Goal: Information Seeking & Learning: Check status

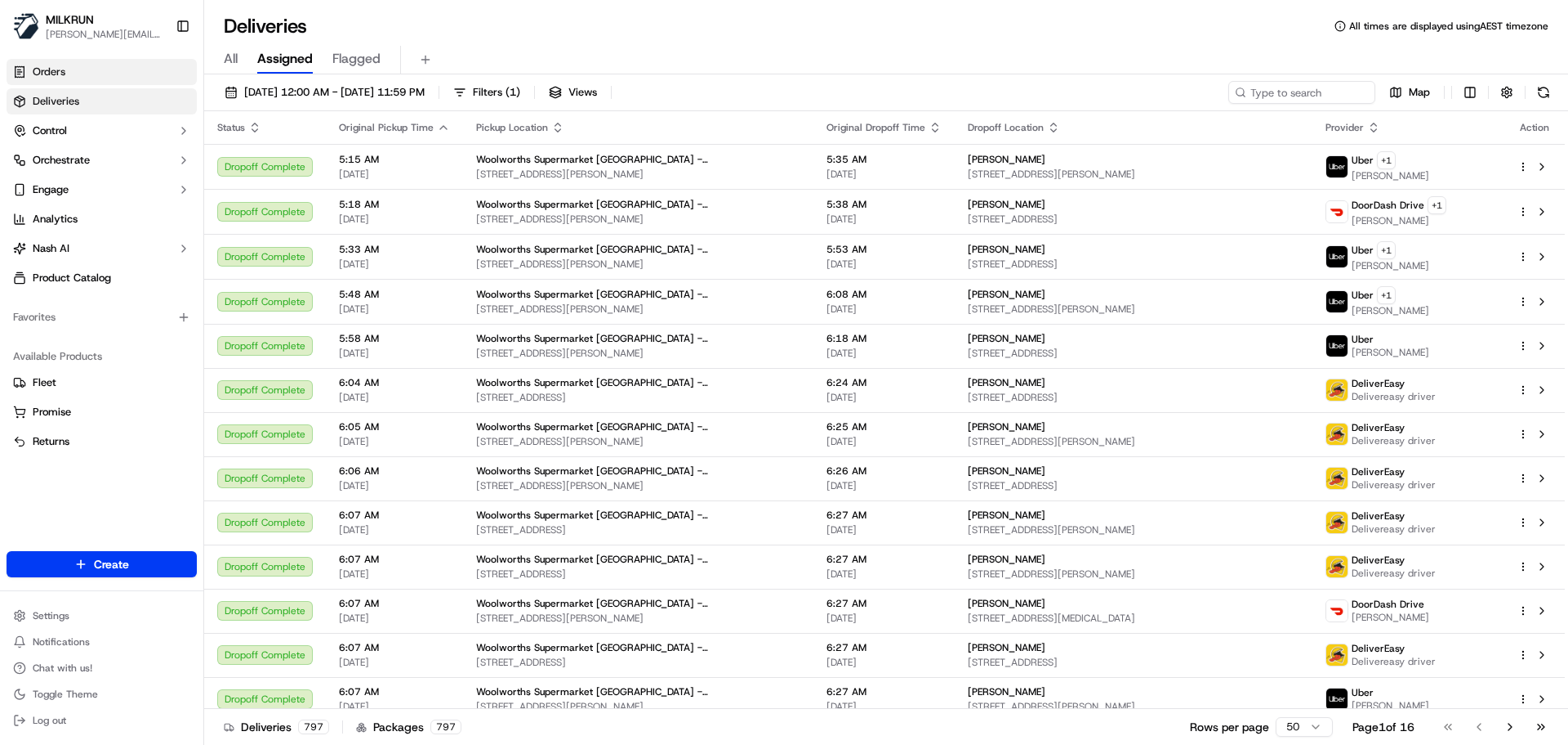
click at [94, 72] on link "Orders" at bounding box center [101, 72] width 190 height 26
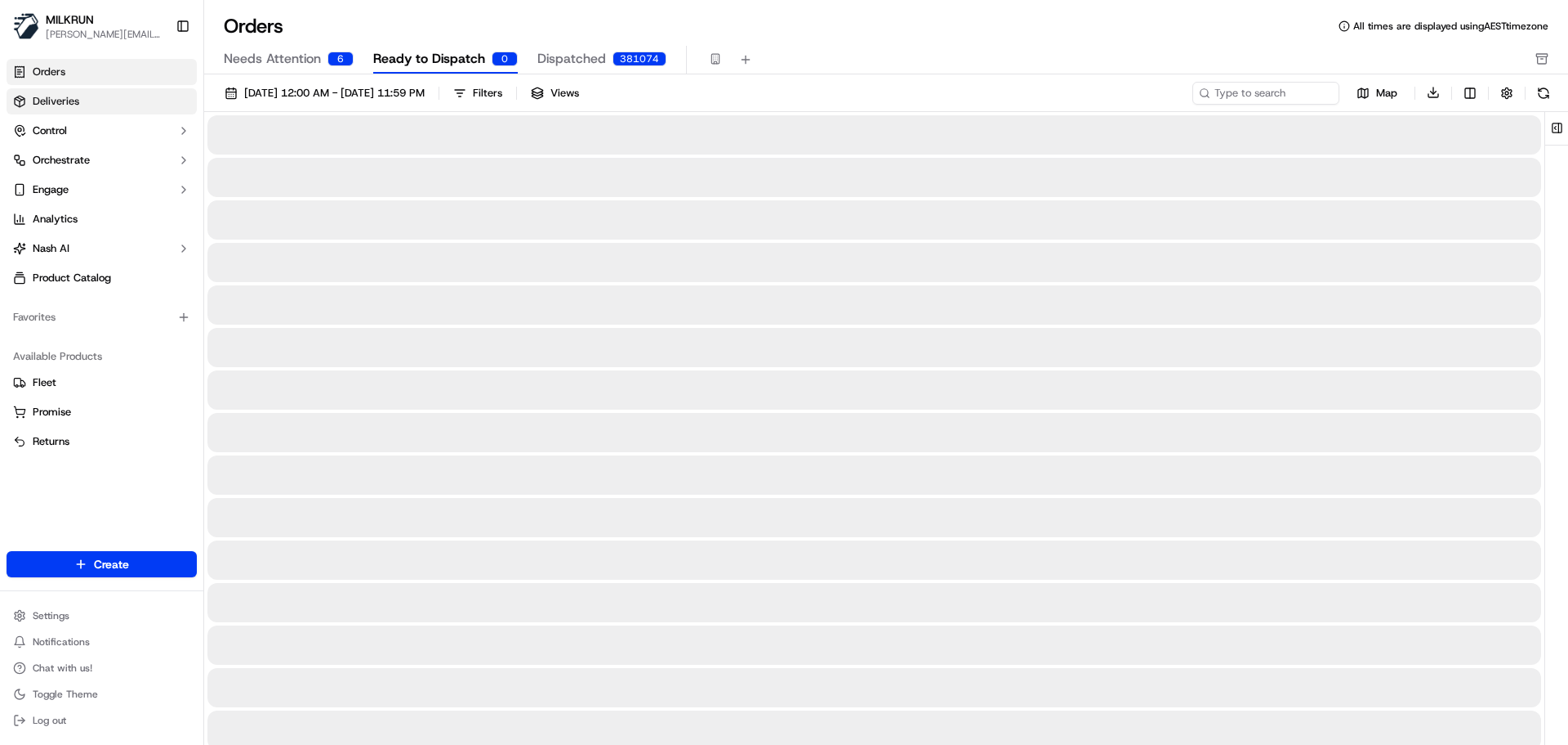
click at [136, 101] on link "Deliveries" at bounding box center [101, 101] width 190 height 26
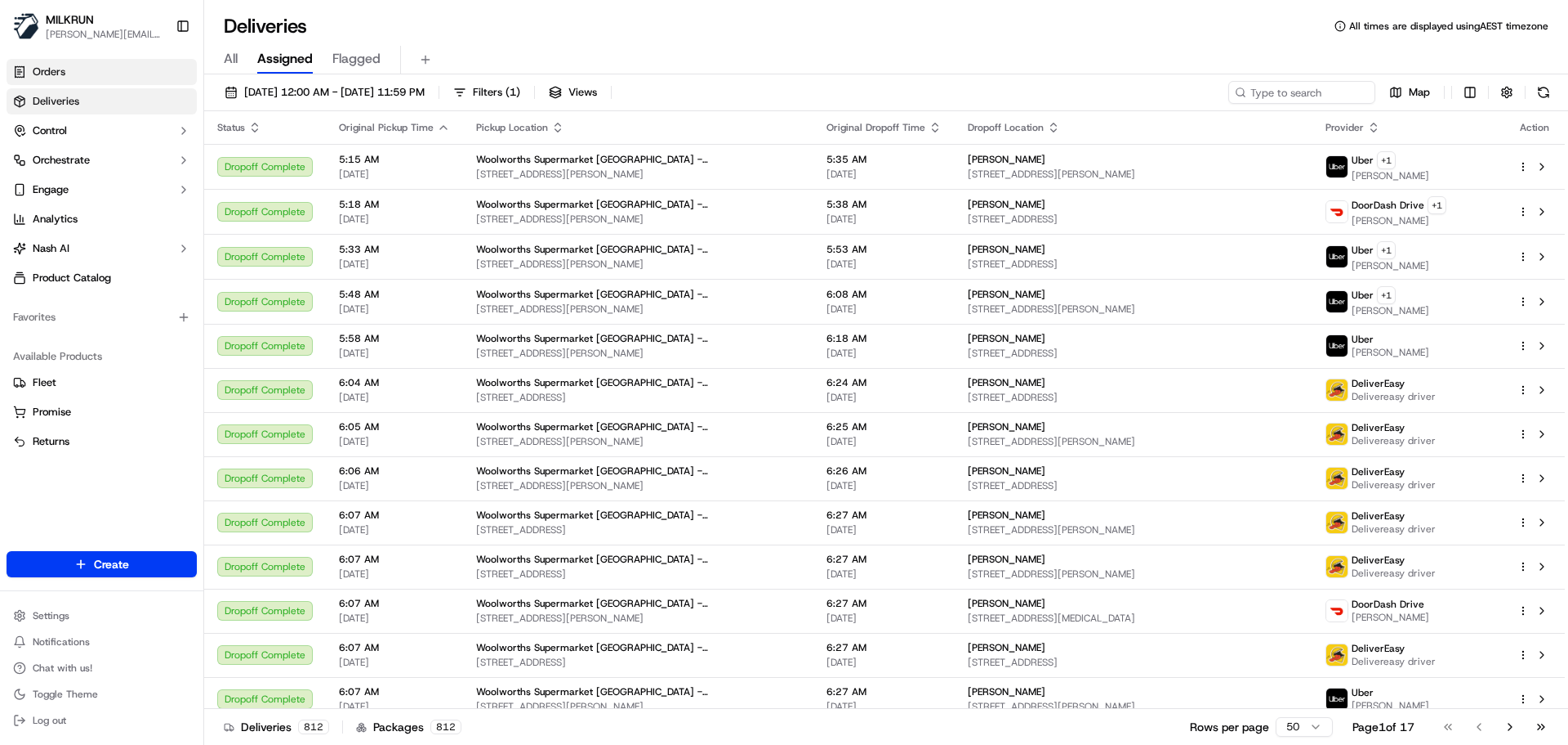
click at [134, 72] on link "Orders" at bounding box center [101, 72] width 190 height 26
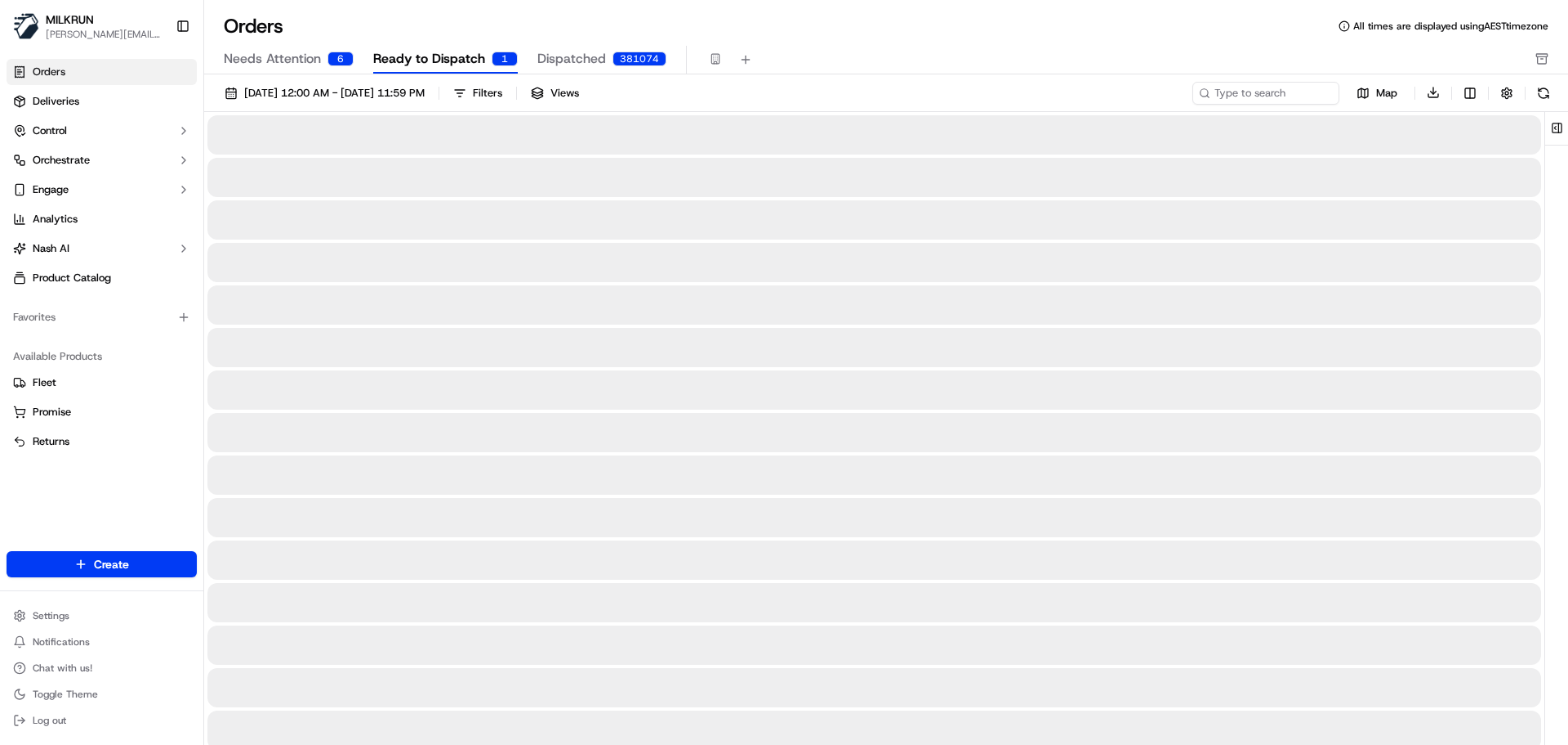
click at [399, 63] on span "Ready to Dispatch" at bounding box center [429, 59] width 112 height 20
click at [1226, 96] on input at bounding box center [1241, 93] width 196 height 23
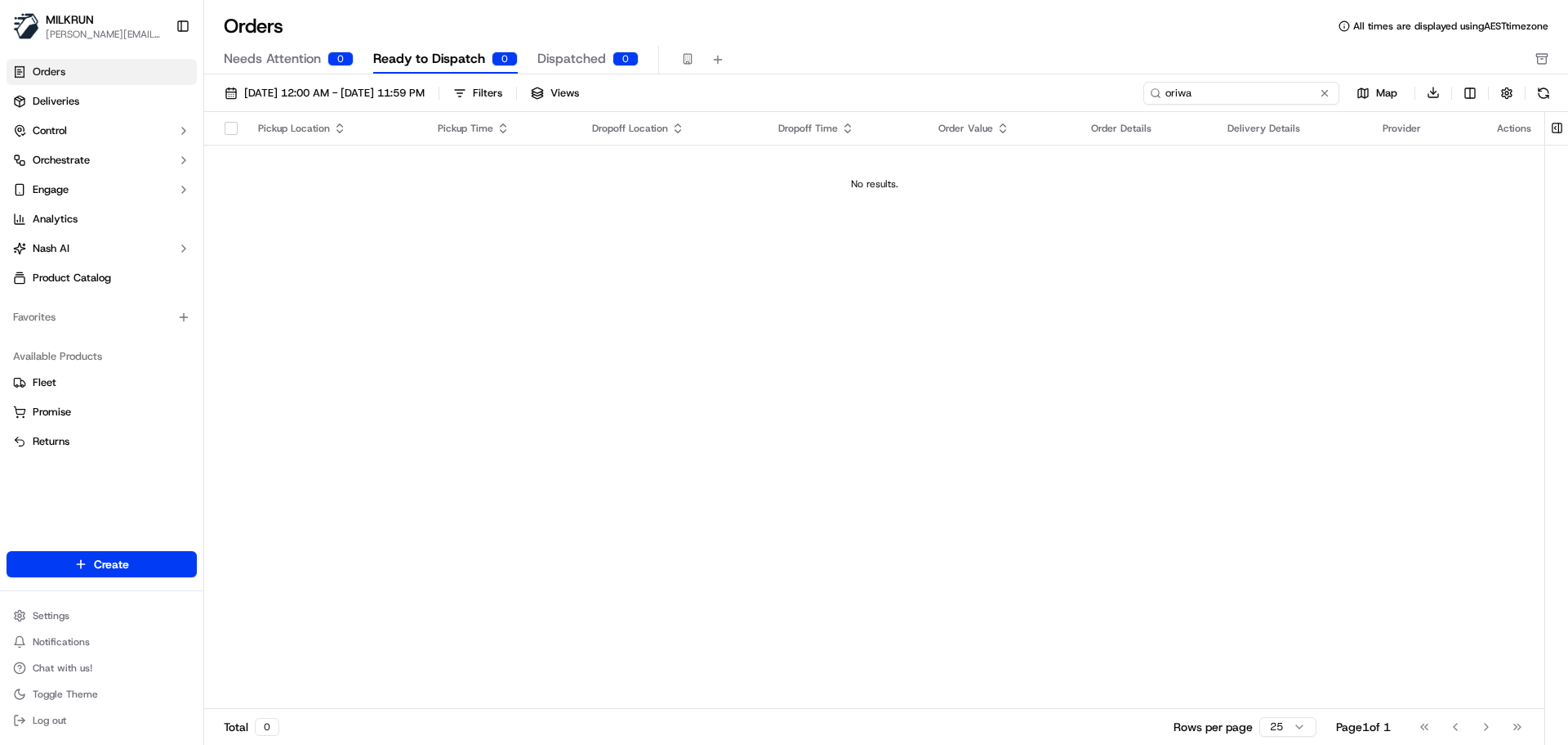
type input "oriwa"
click at [80, 97] on link "Deliveries" at bounding box center [101, 101] width 190 height 26
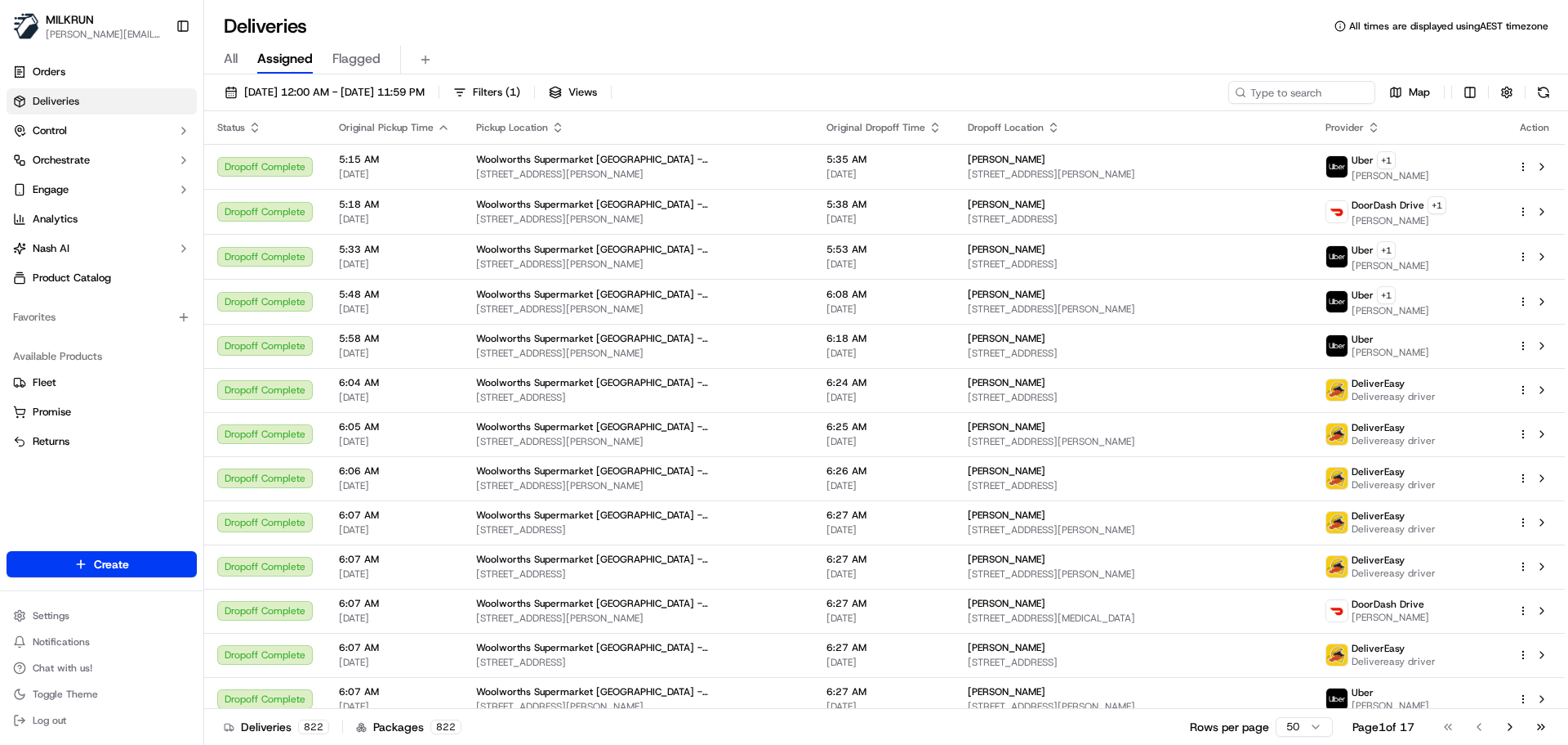
click at [241, 63] on div "All Assigned Flagged" at bounding box center [886, 59] width 1364 height 29
click at [232, 63] on span "All" at bounding box center [230, 59] width 14 height 20
click at [293, 59] on span "Assigned" at bounding box center [285, 59] width 56 height 20
click at [98, 64] on link "Orders" at bounding box center [101, 72] width 190 height 26
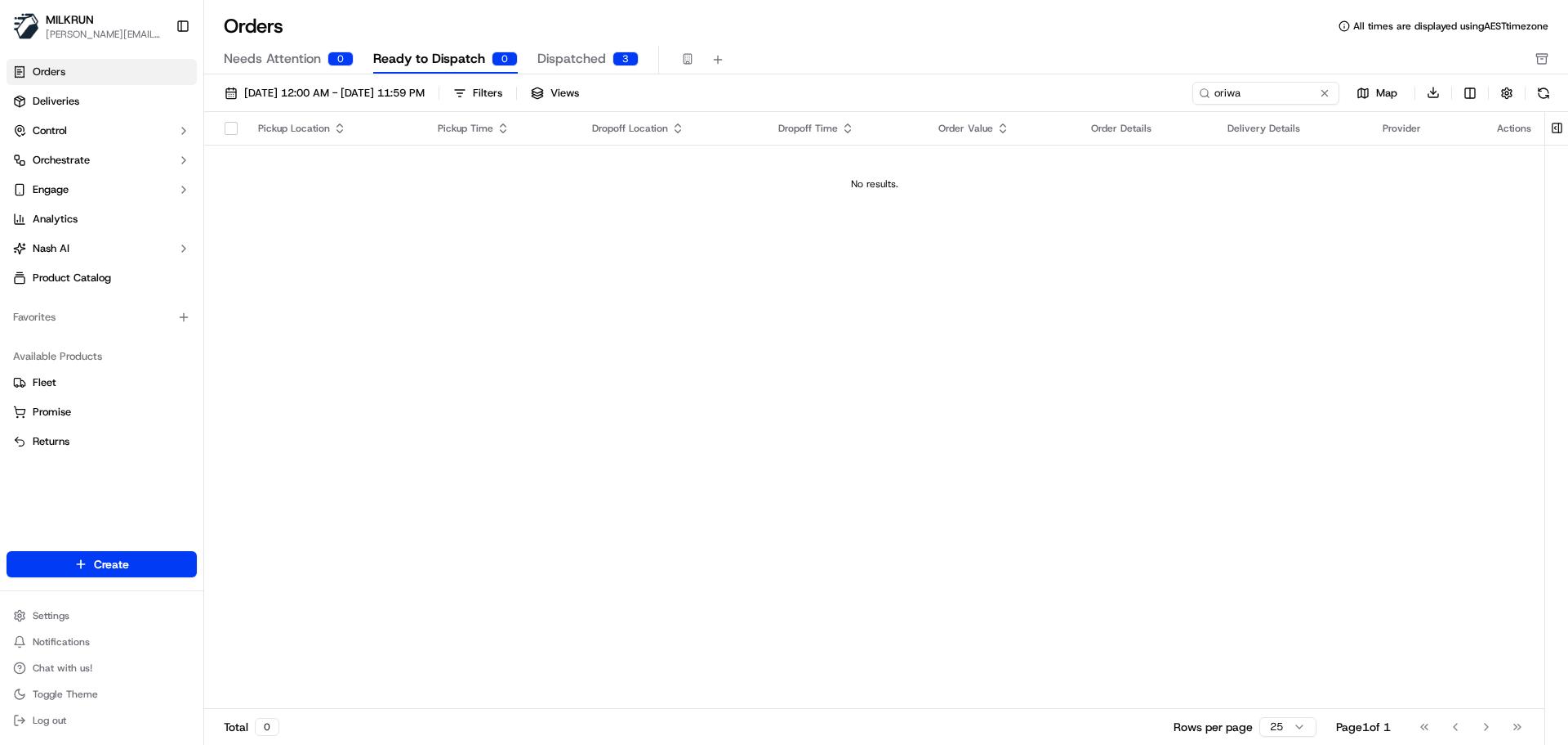
click at [569, 61] on span "Dispatched" at bounding box center [572, 59] width 69 height 20
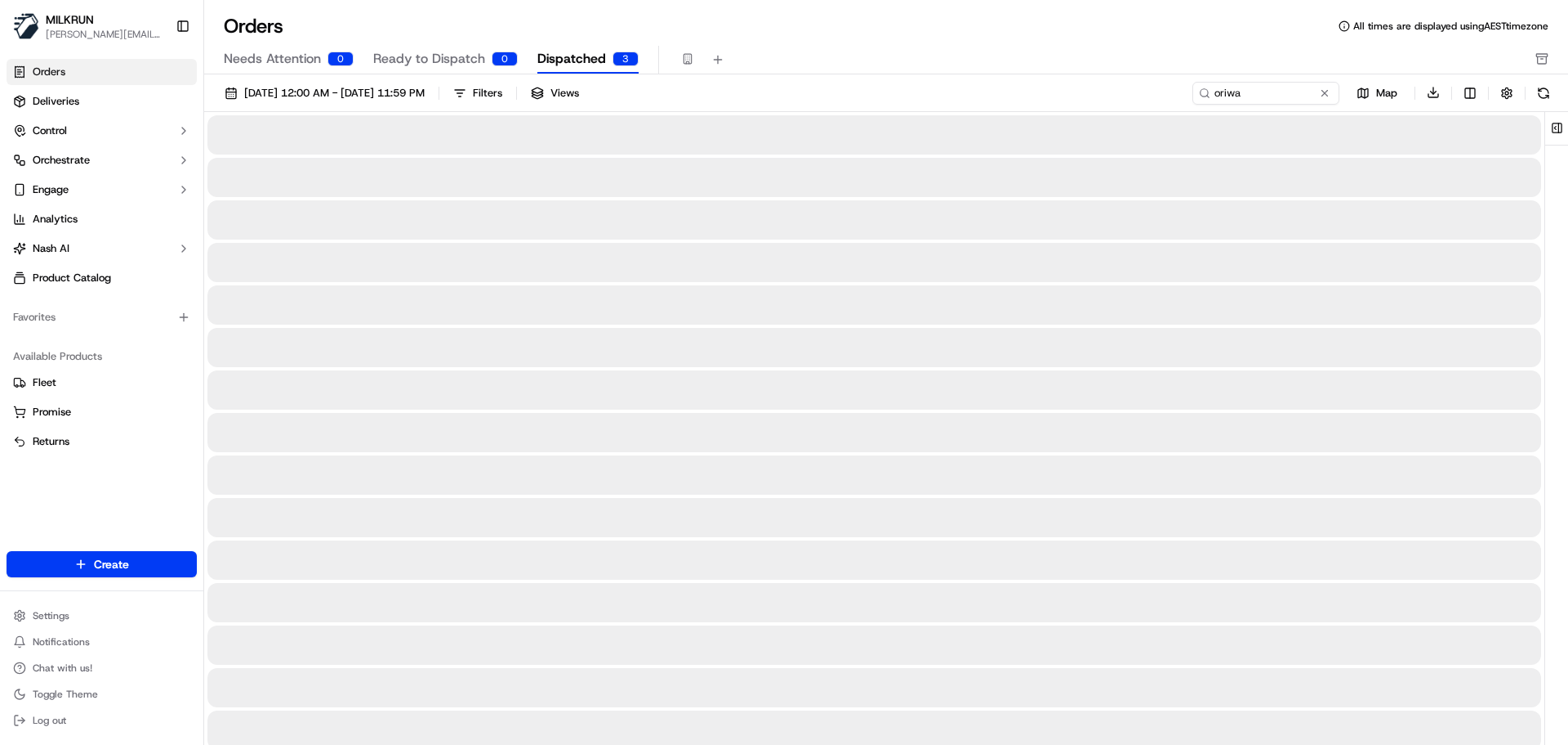
click at [570, 59] on span "Dispatched" at bounding box center [572, 59] width 69 height 20
click at [1323, 94] on button at bounding box center [1325, 94] width 17 height 17
click at [288, 59] on span "Needs Attention" at bounding box center [272, 59] width 97 height 20
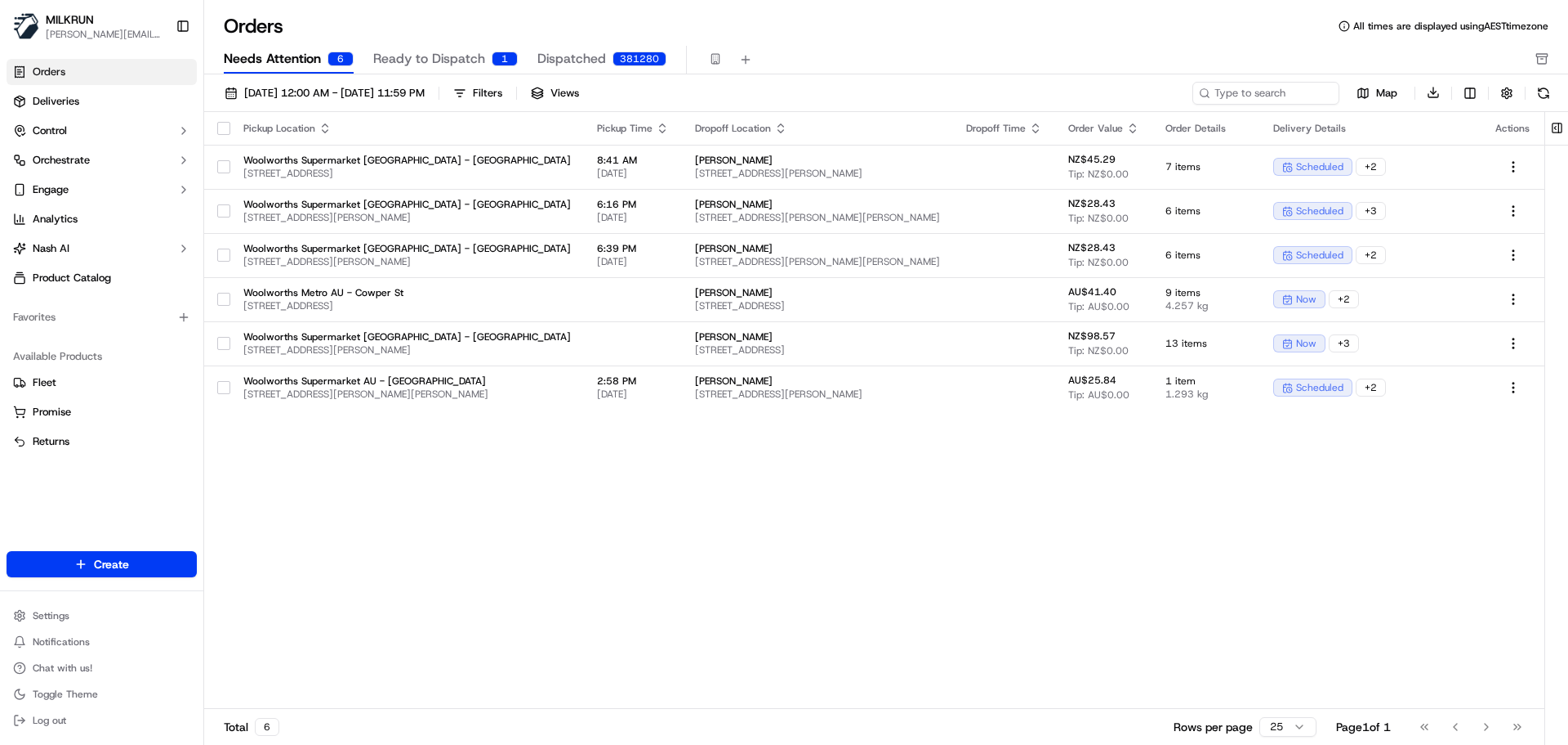
click at [425, 57] on span "Ready to Dispatch" at bounding box center [429, 59] width 112 height 20
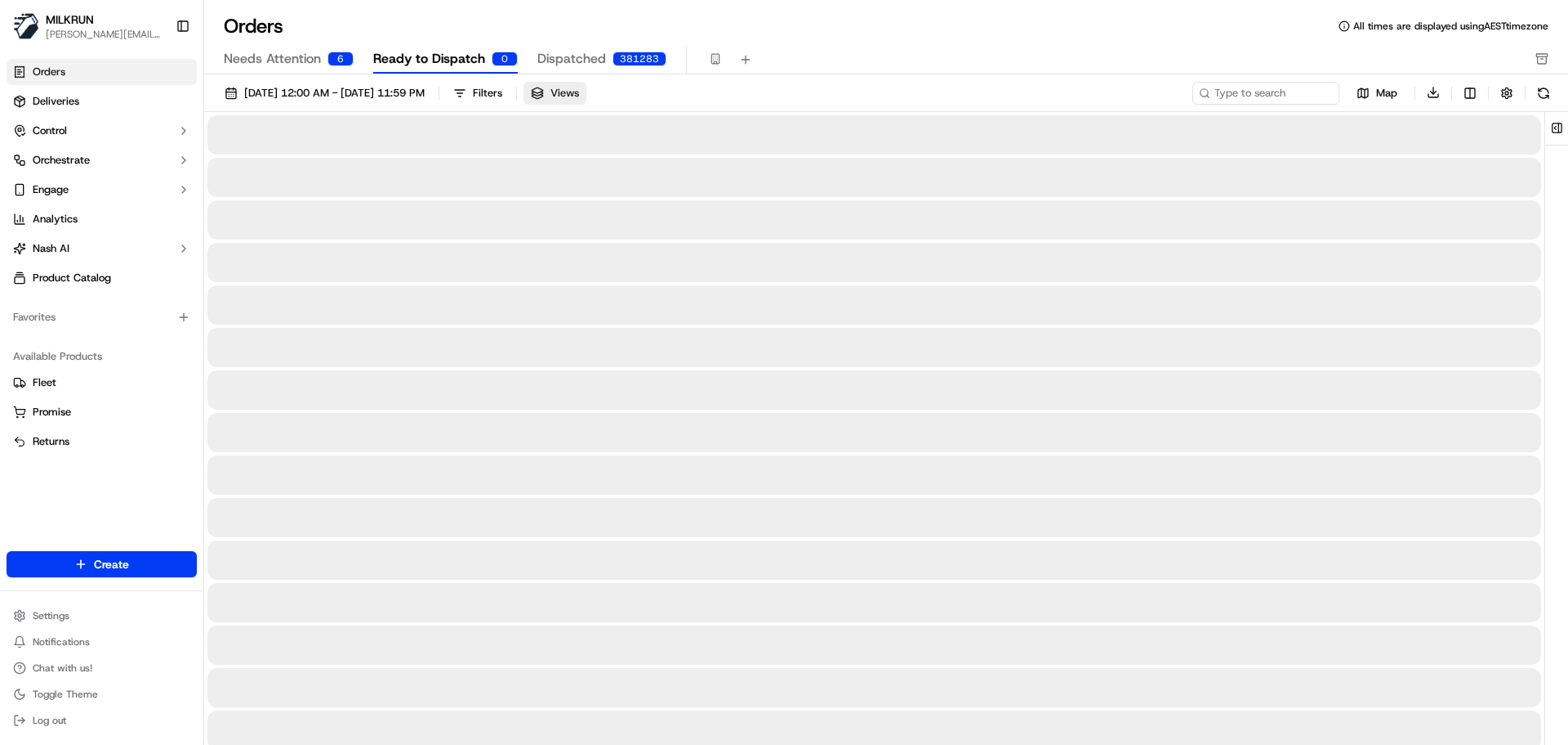
click at [579, 96] on span "Views" at bounding box center [564, 93] width 29 height 15
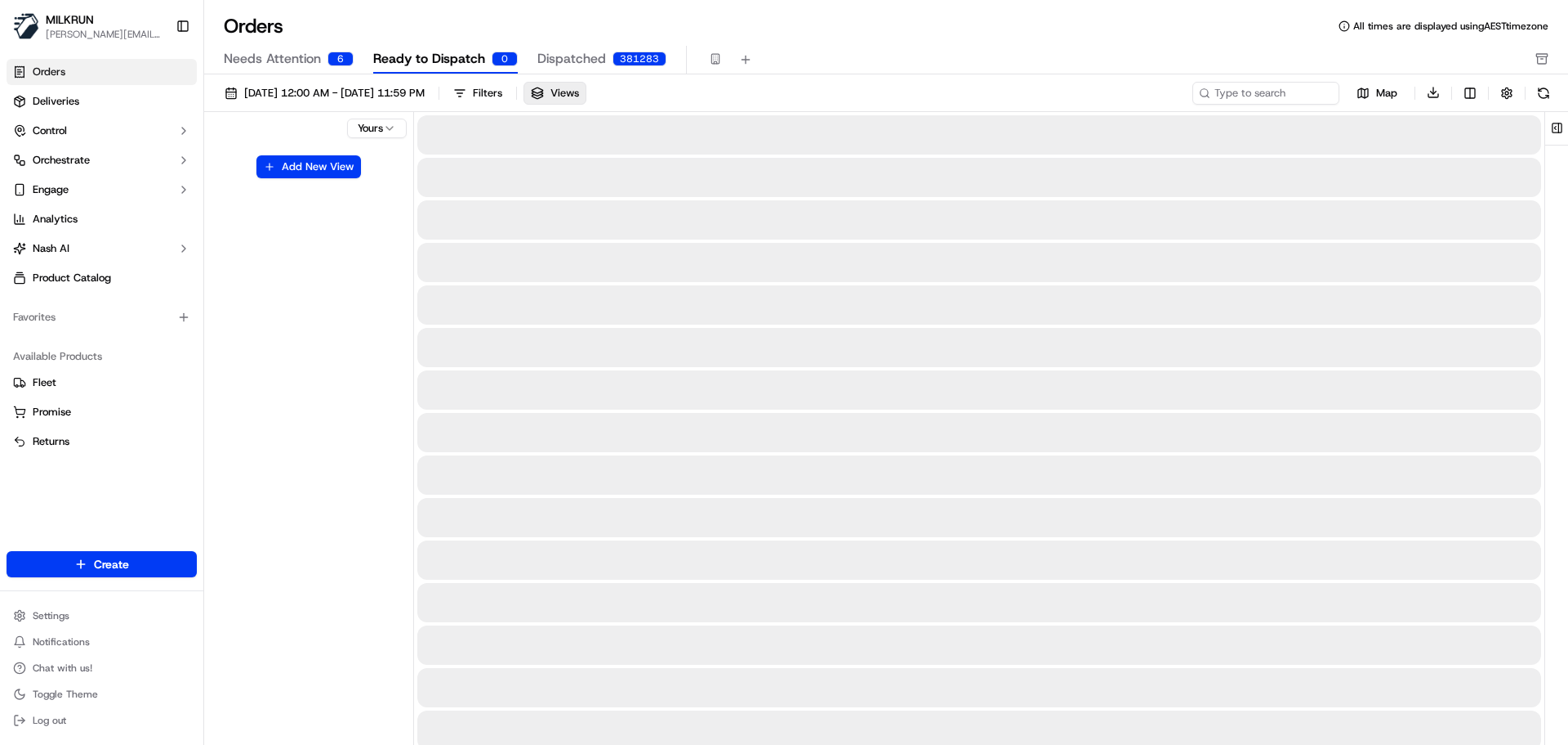
click at [561, 56] on span "Dispatched" at bounding box center [572, 59] width 69 height 20
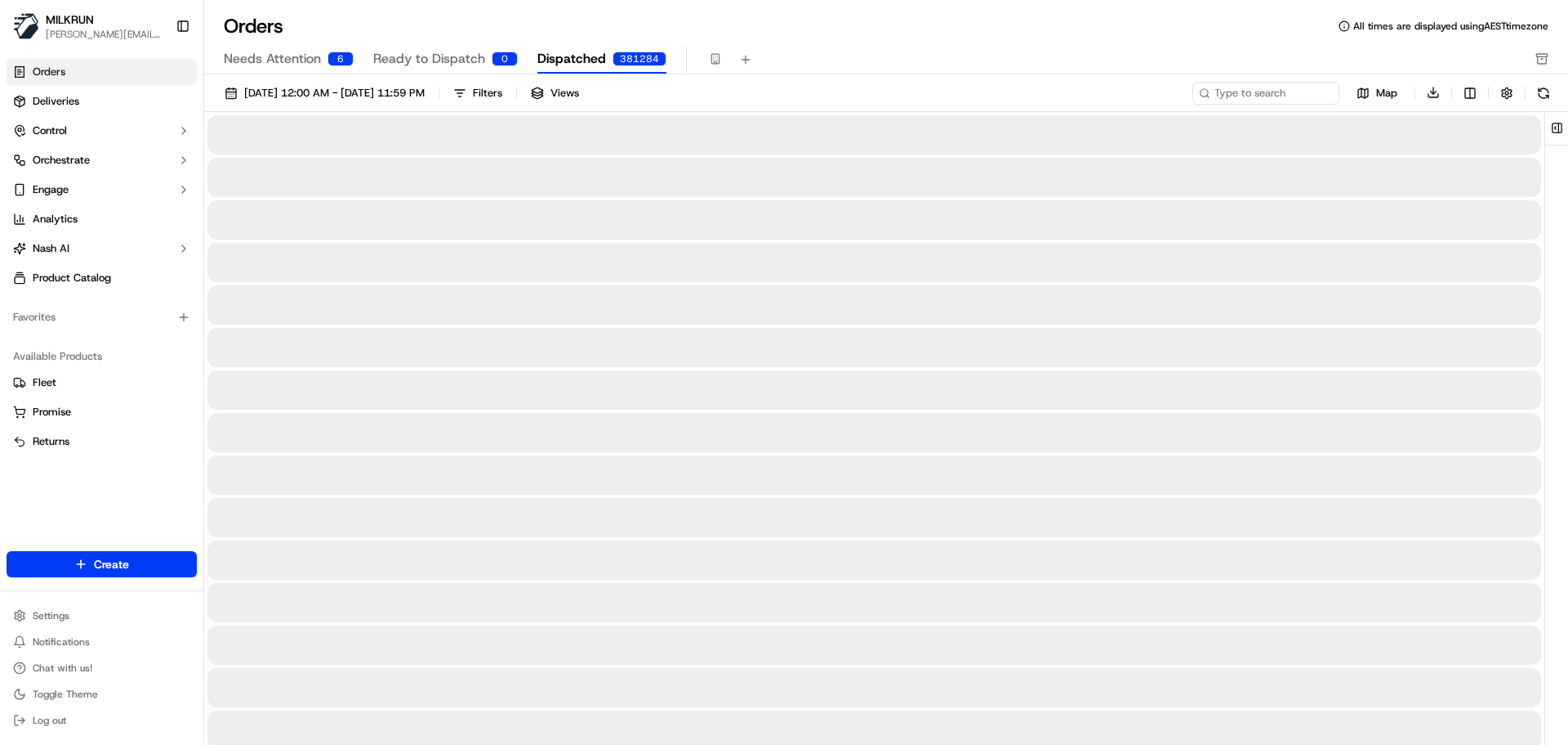
click at [471, 49] on span "Ready to Dispatch" at bounding box center [429, 59] width 112 height 20
click at [255, 58] on span "Needs Attention" at bounding box center [272, 59] width 97 height 20
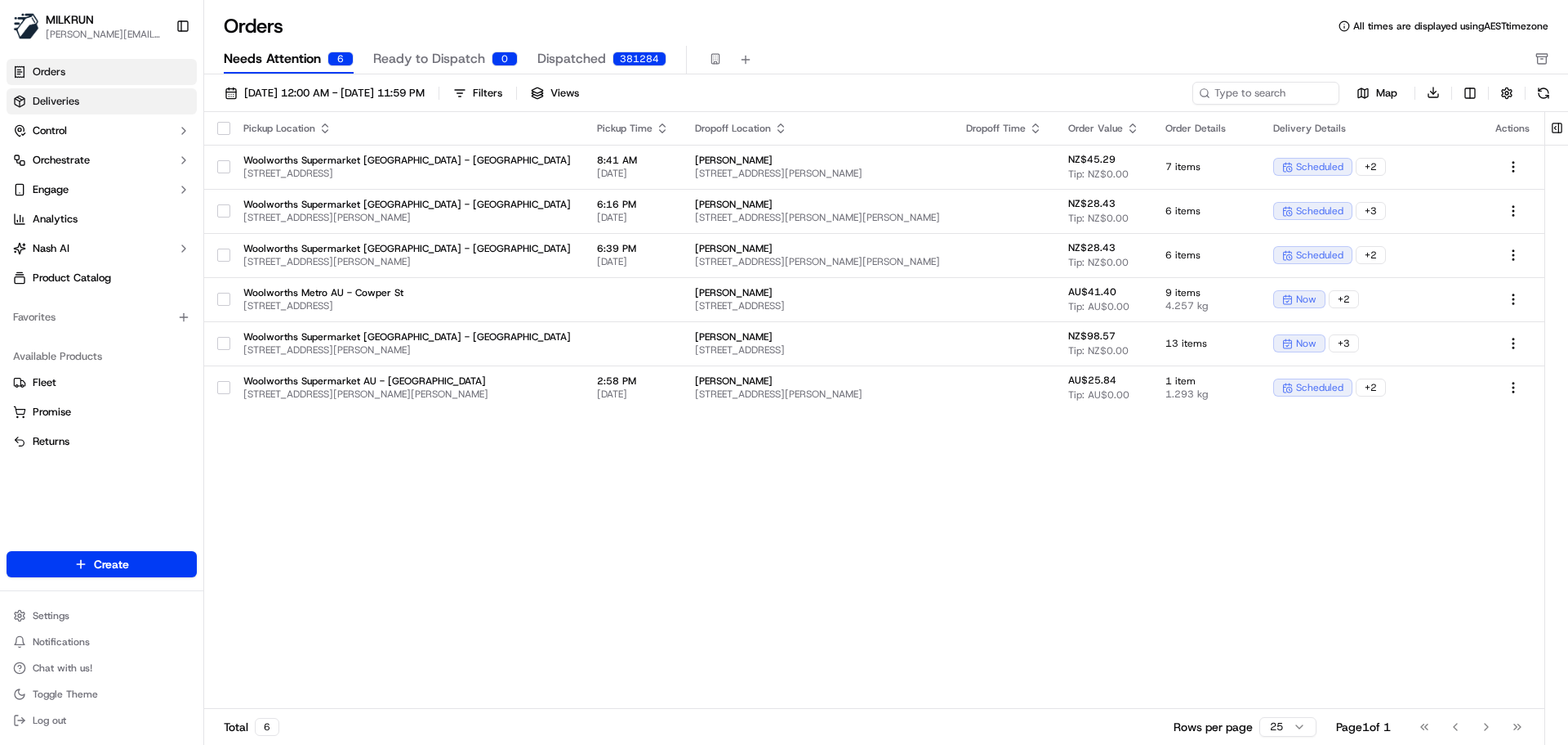
click at [132, 92] on link "Deliveries" at bounding box center [101, 101] width 190 height 26
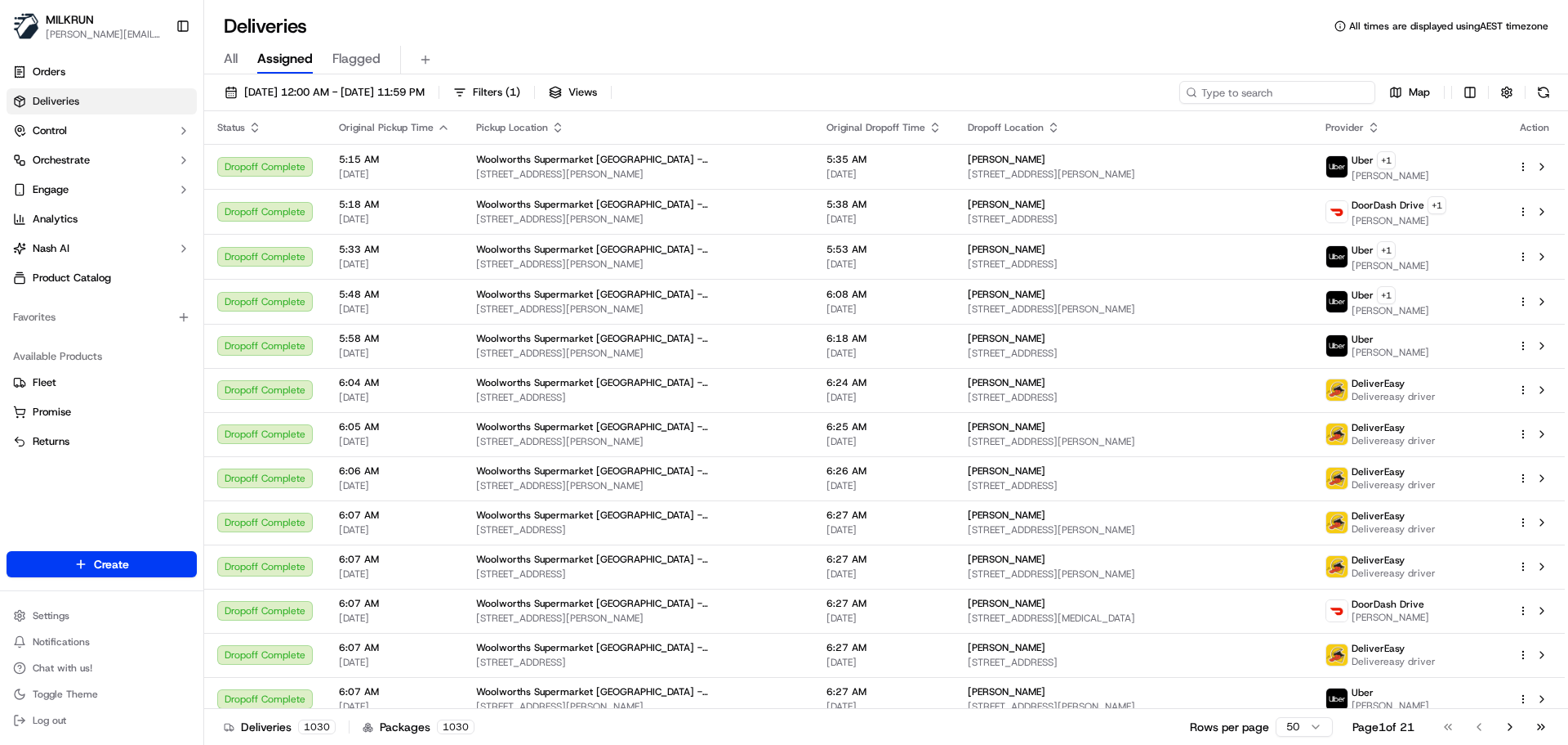
click at [1267, 91] on input at bounding box center [1277, 92] width 196 height 23
paste input "25PUIFTRMOKO"
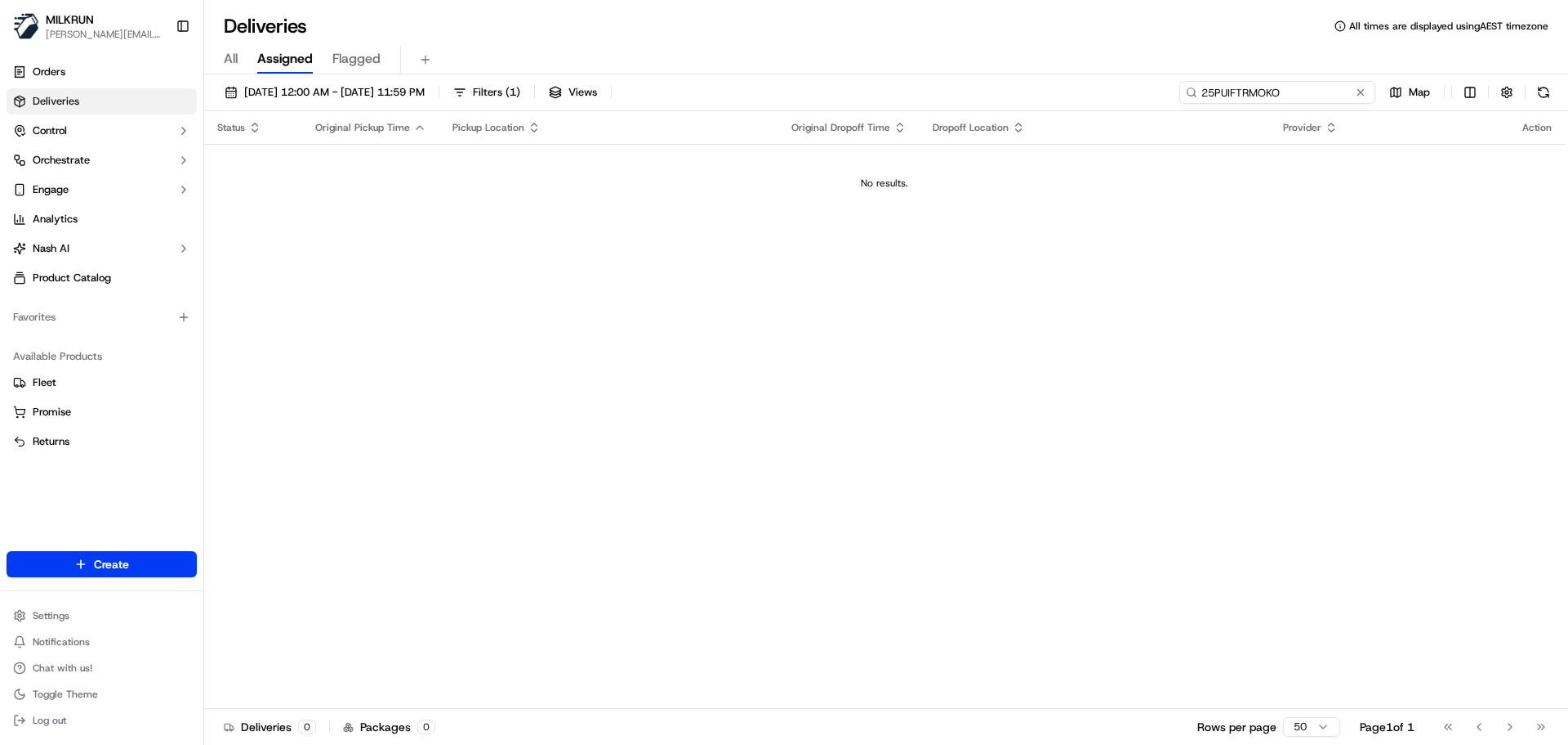
type input "25PUIFTRMOKO"
click at [235, 51] on span "All" at bounding box center [230, 59] width 14 height 20
click at [1361, 92] on button at bounding box center [1361, 93] width 17 height 17
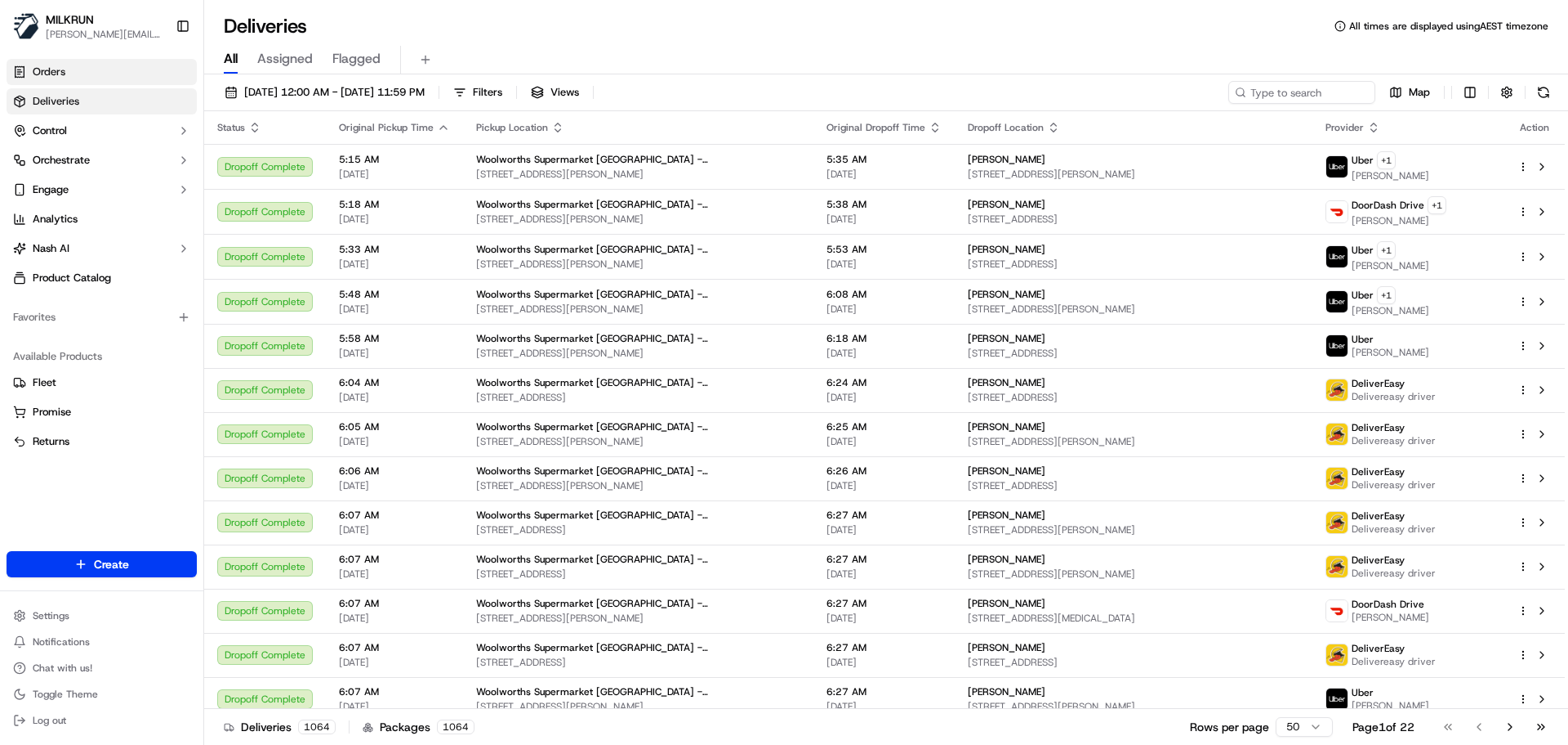
click at [103, 81] on link "Orders" at bounding box center [101, 72] width 190 height 26
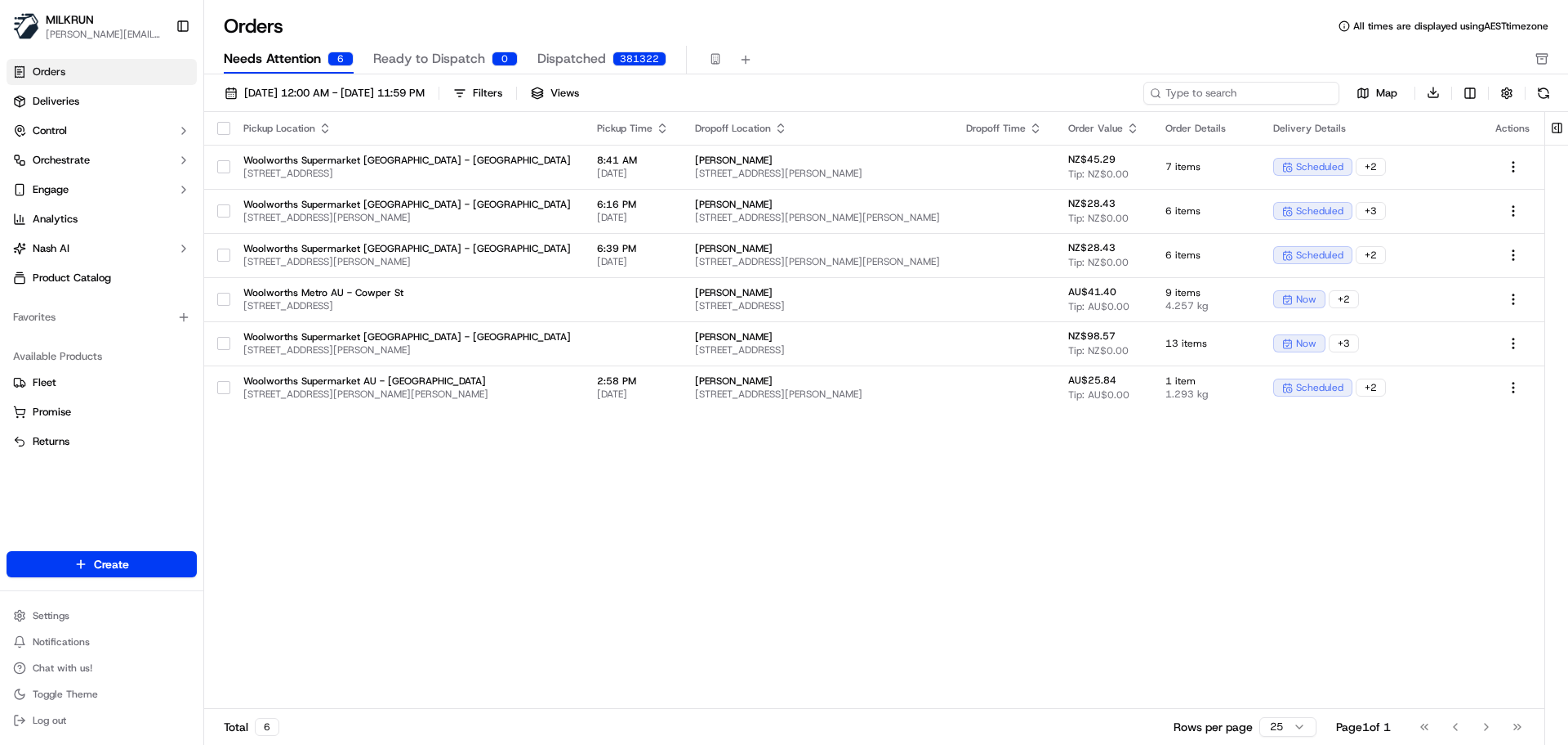
click at [1216, 93] on input at bounding box center [1241, 93] width 196 height 23
paste input "25PUIFTRMOKO"
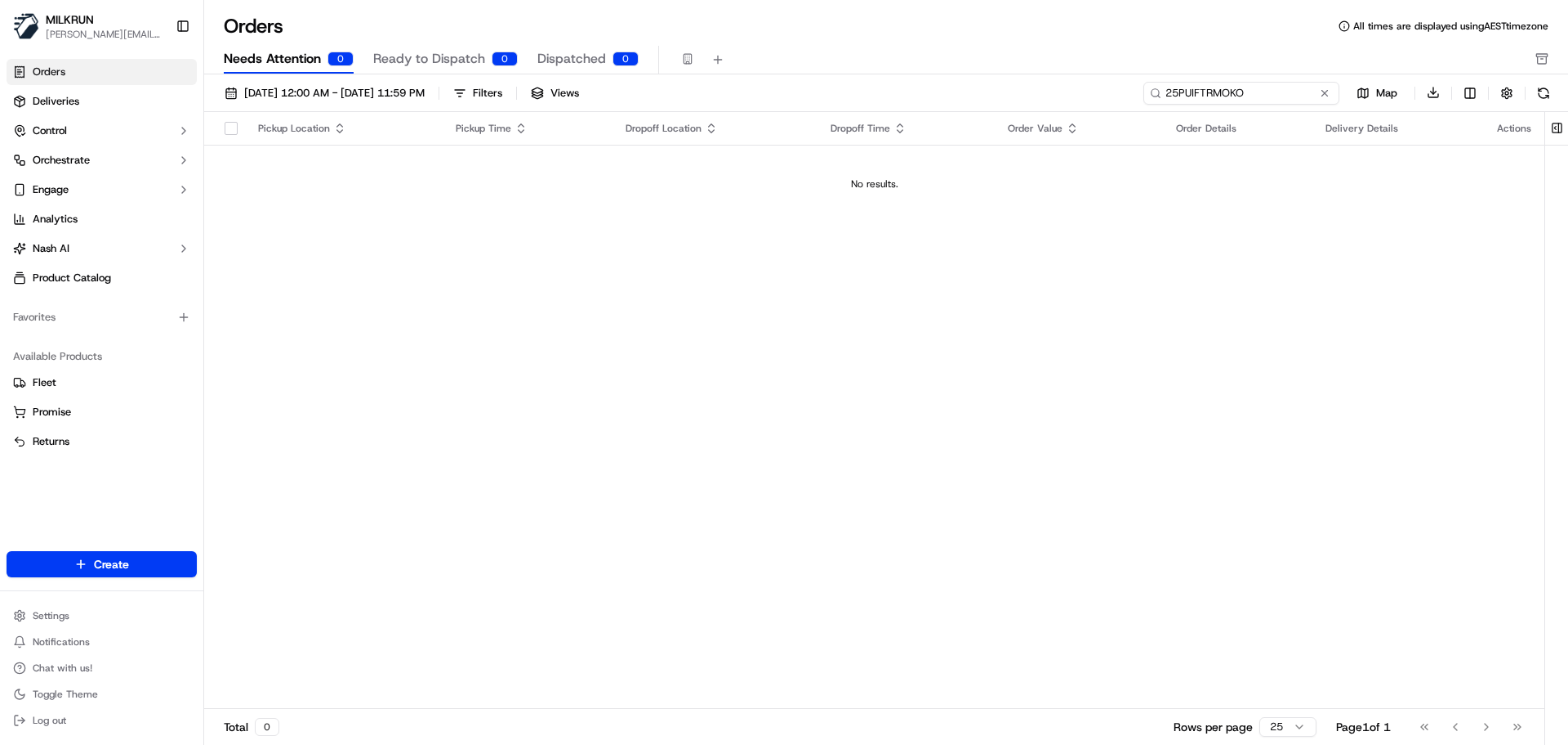
type input "25PUIFTRMOKO"
click at [230, 92] on button "01/09/2025 12:00 AM - 30/09/2025 11:59 PM" at bounding box center [324, 93] width 214 height 23
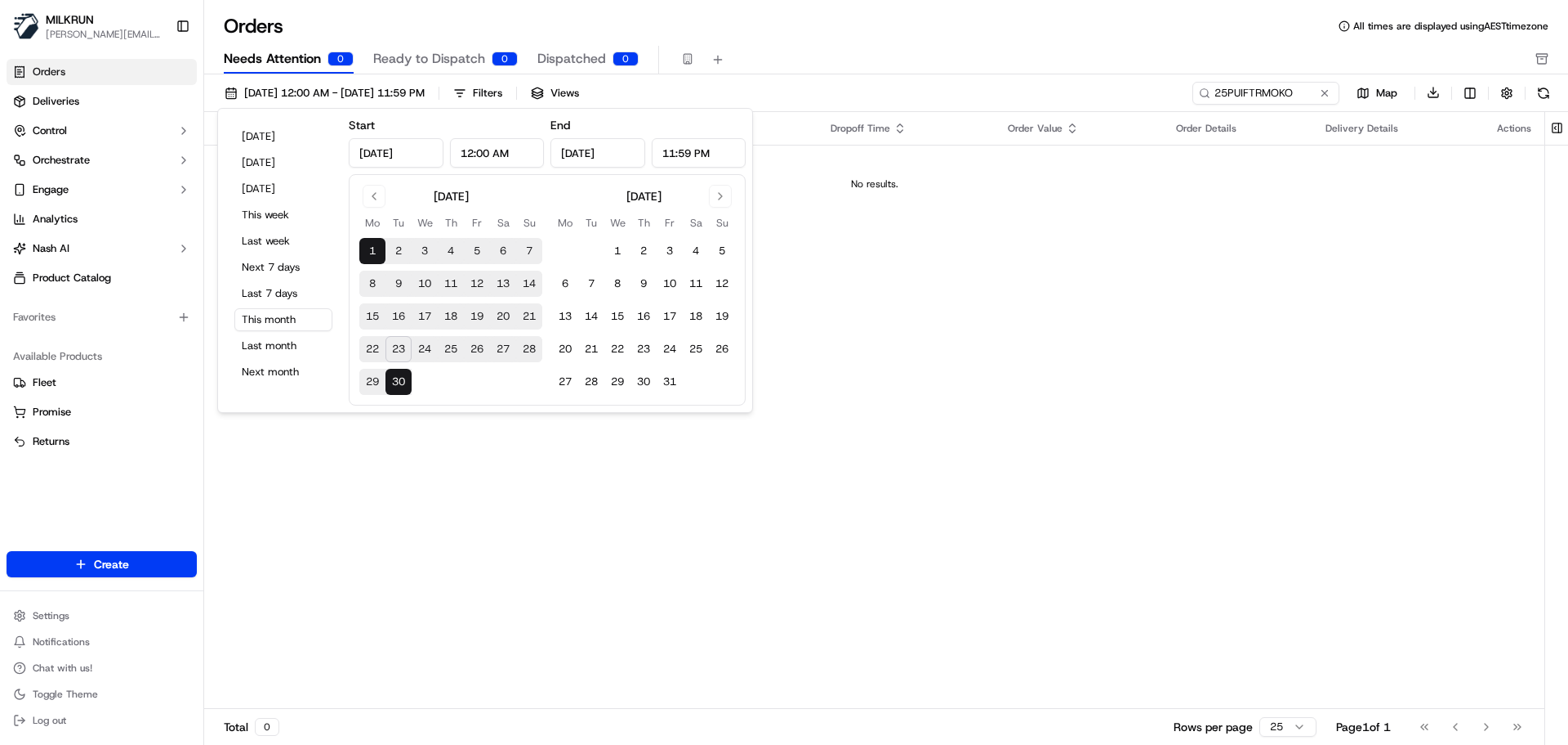
click at [372, 348] on button "22" at bounding box center [372, 349] width 26 height 26
type input "Sep 22, 2025"
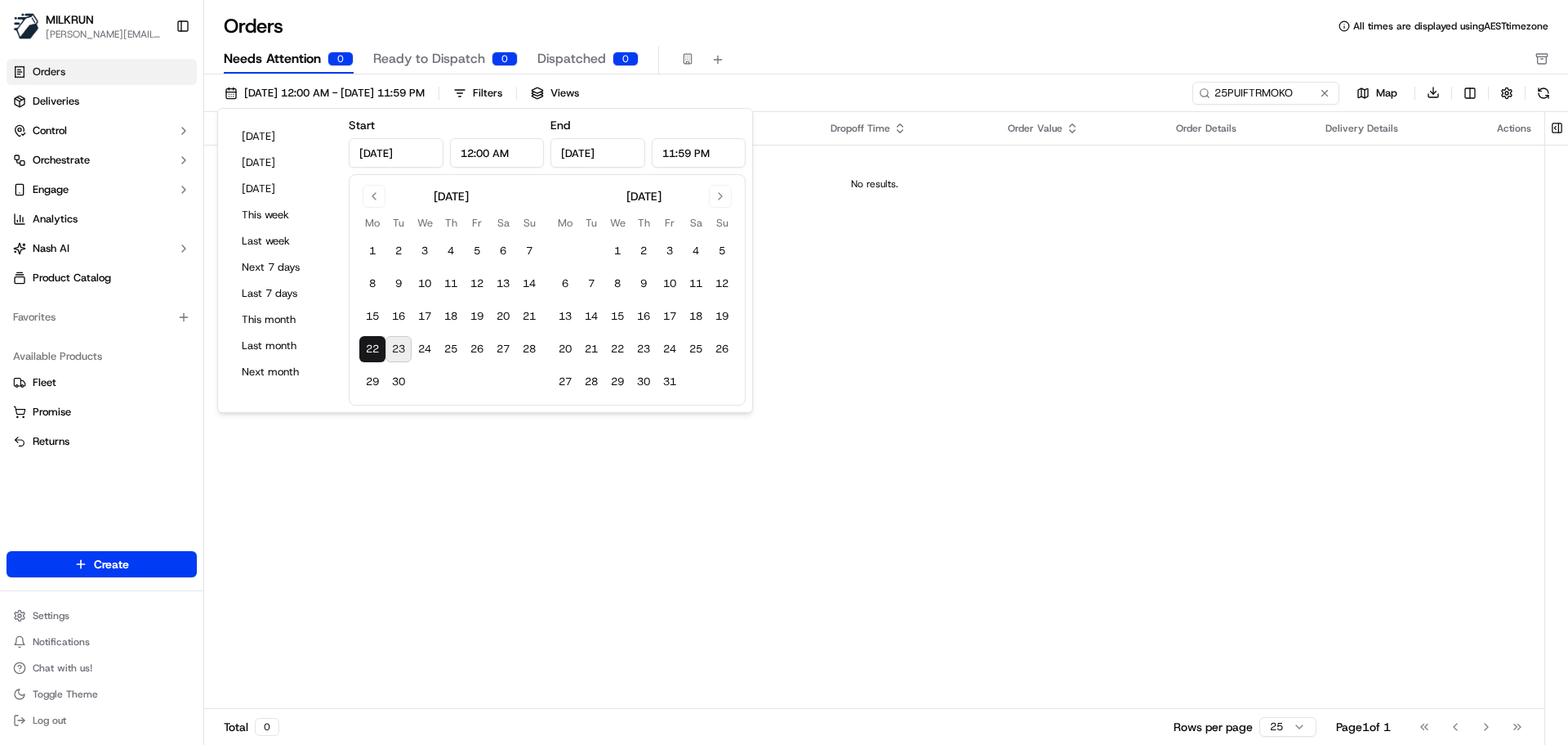
click at [395, 345] on button "23" at bounding box center [398, 349] width 26 height 26
type input "Sep 23, 2025"
click at [839, 438] on div "Pickup Location Pickup Time Dropoff Location Dropoff Time Order Value Order Det…" at bounding box center [875, 411] width 1341 height 597
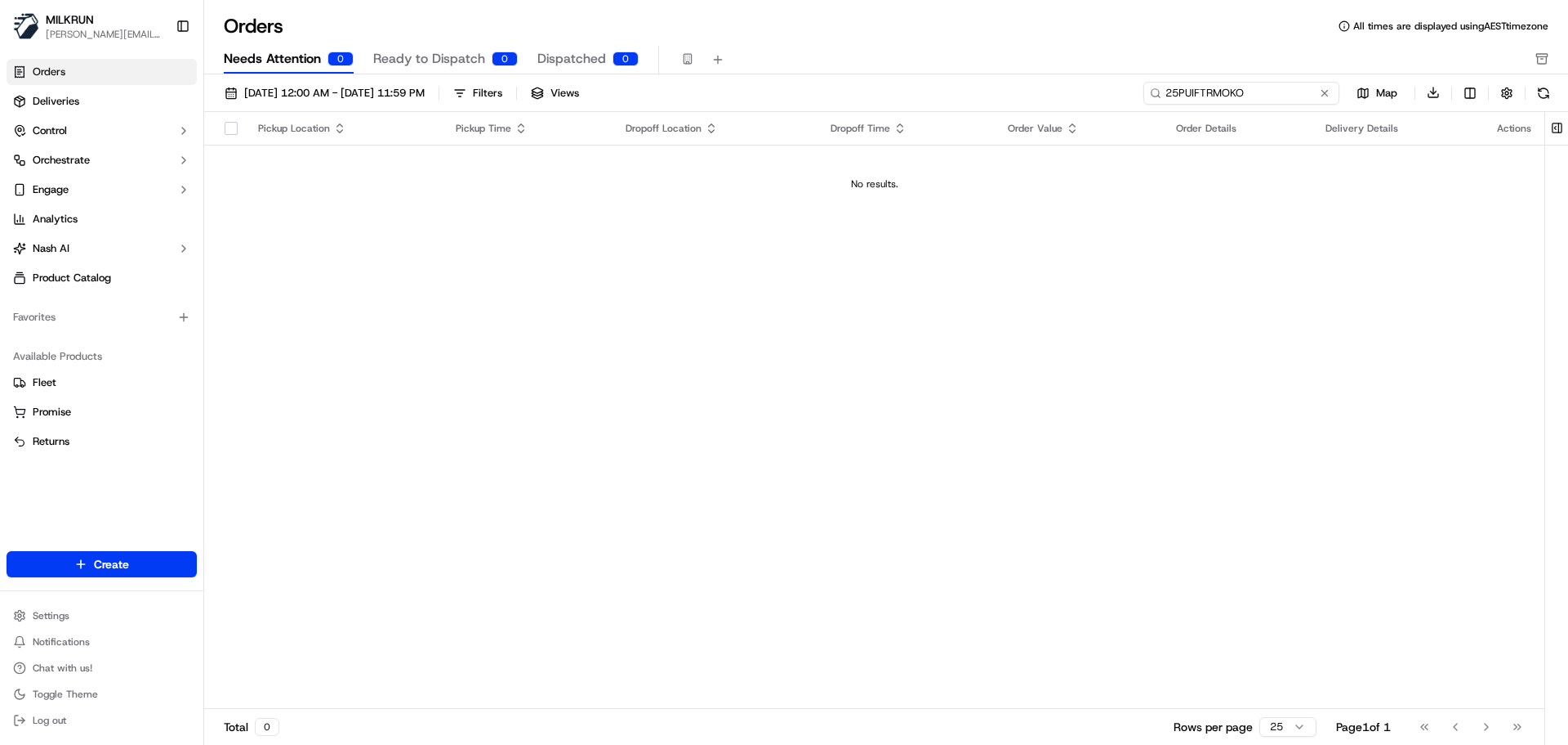
click at [1302, 97] on input "25PUIFTRMOKO" at bounding box center [1241, 93] width 196 height 23
click at [1301, 87] on input "25PUIFTRMOKO" at bounding box center [1241, 93] width 196 height 23
click at [1328, 92] on button at bounding box center [1325, 94] width 17 height 17
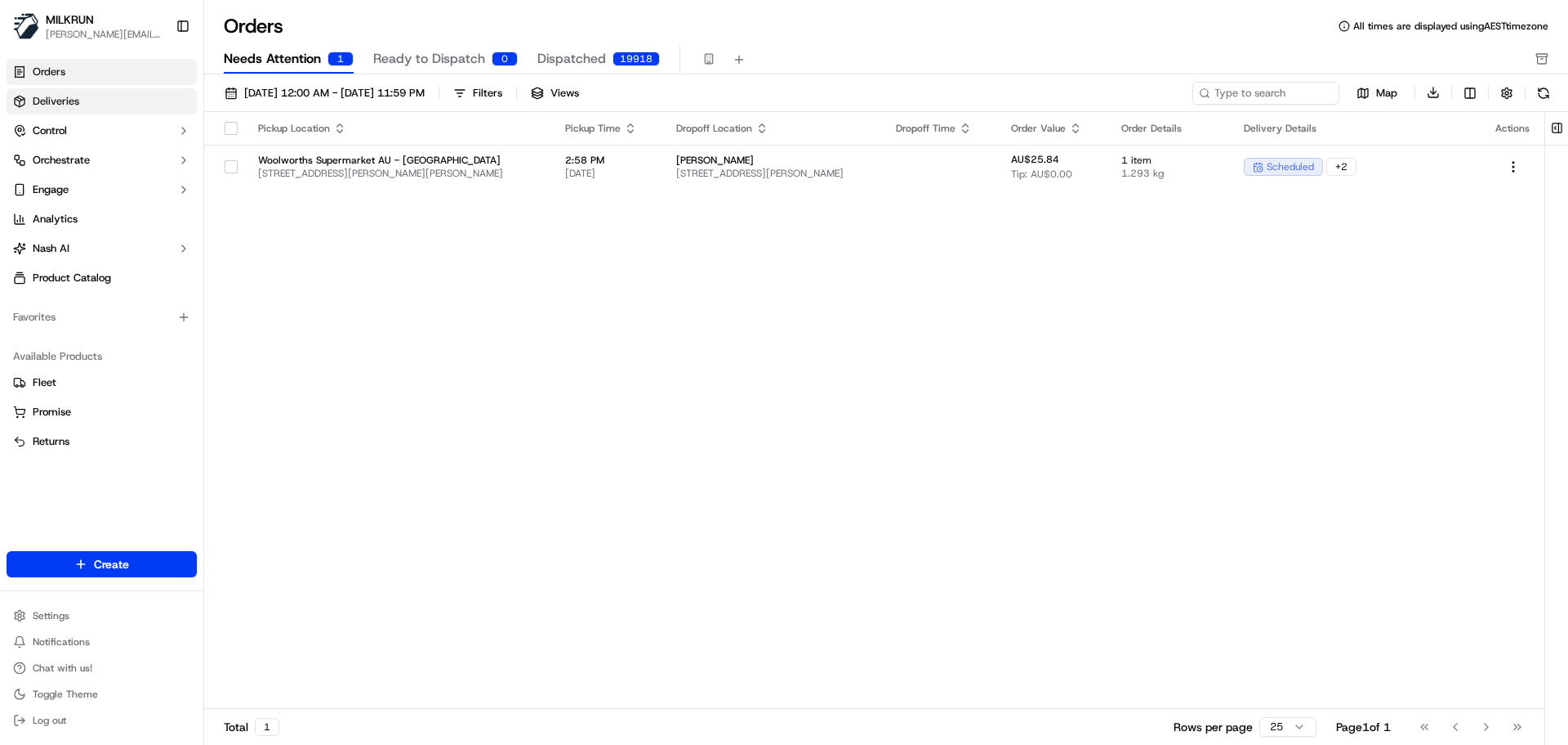
drag, startPoint x: 134, startPoint y: 106, endPoint x: 131, endPoint y: 96, distance: 10.4
click at [134, 106] on link "Deliveries" at bounding box center [101, 101] width 190 height 26
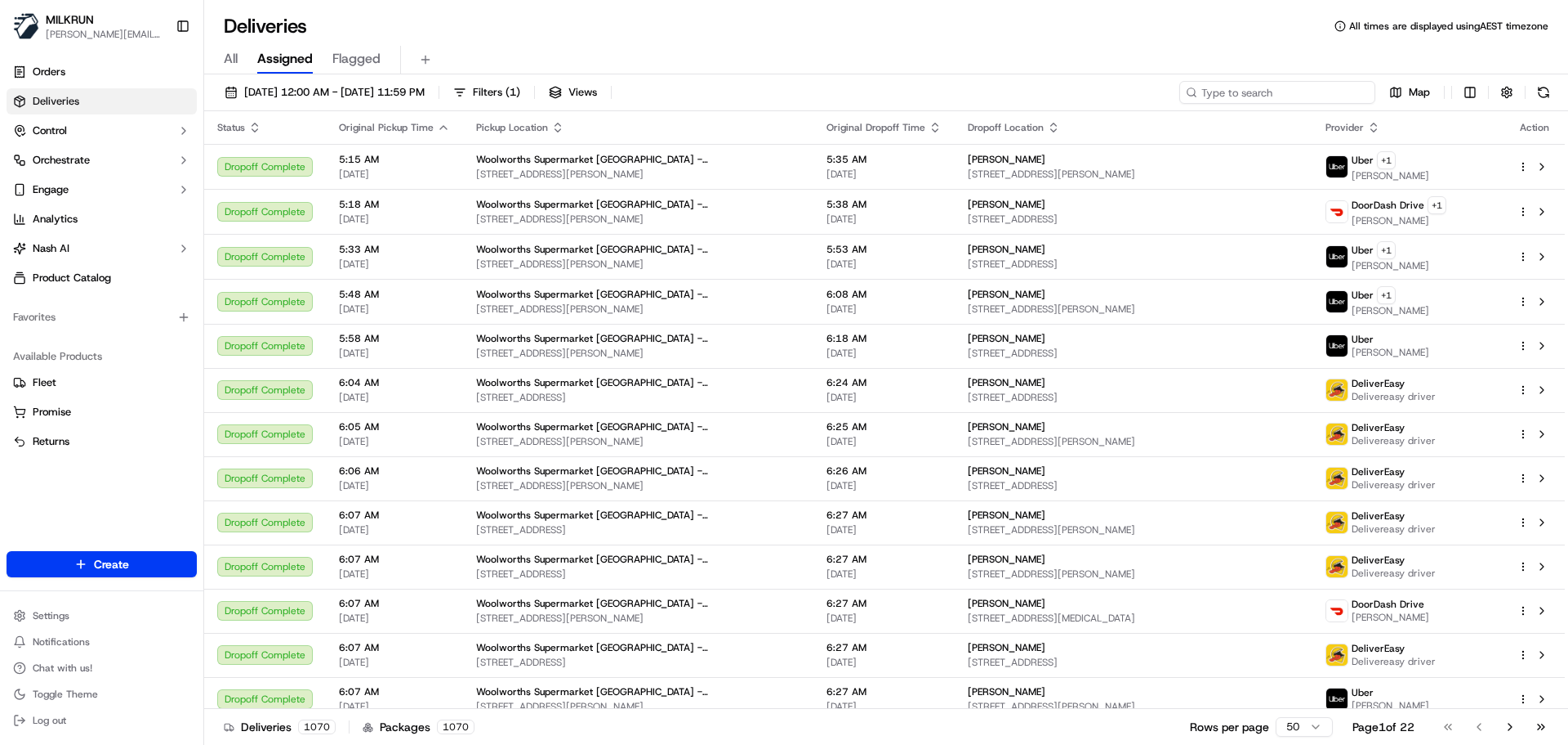
paste input "25PUIFTRMOKO"
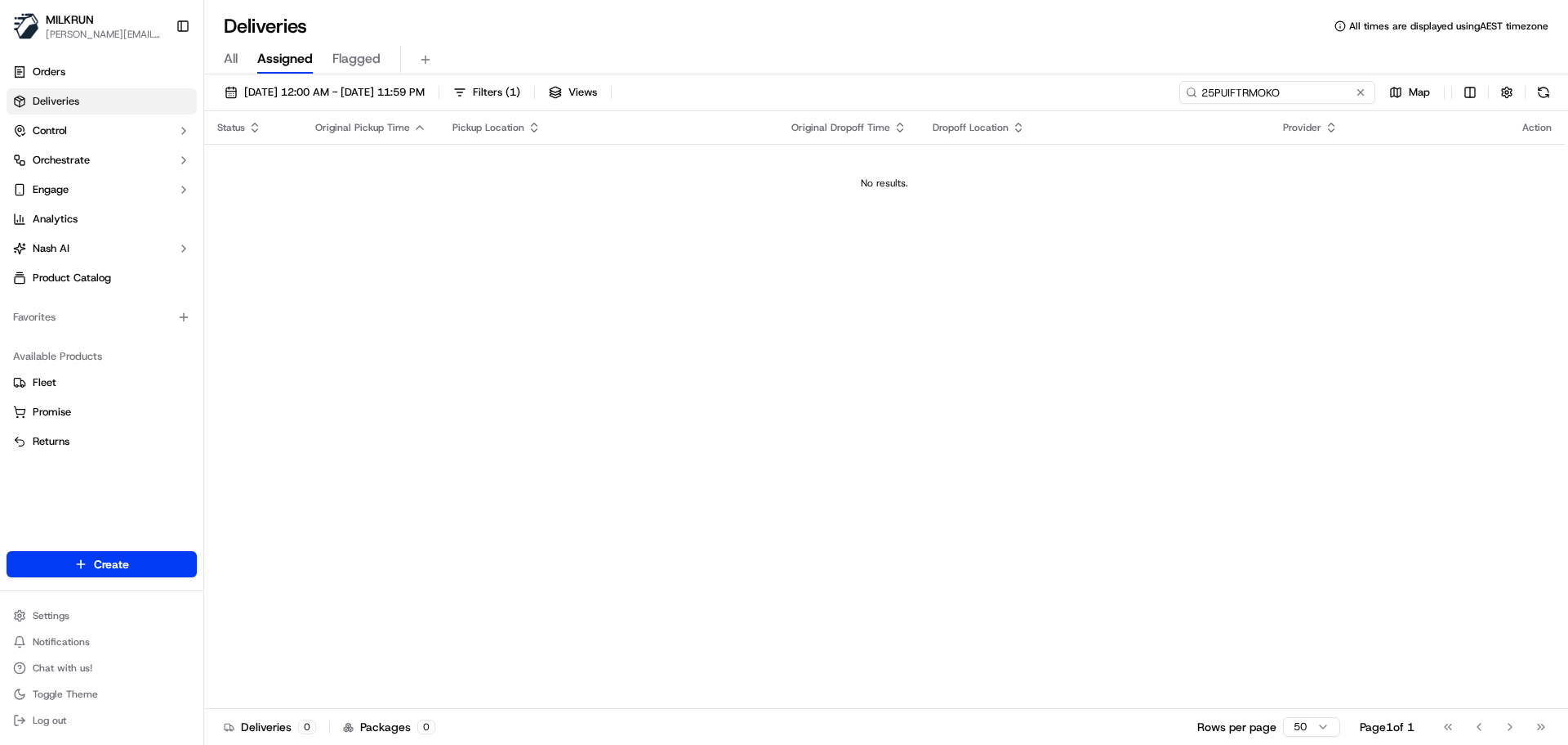
type input "25PUIFTRMOKO"
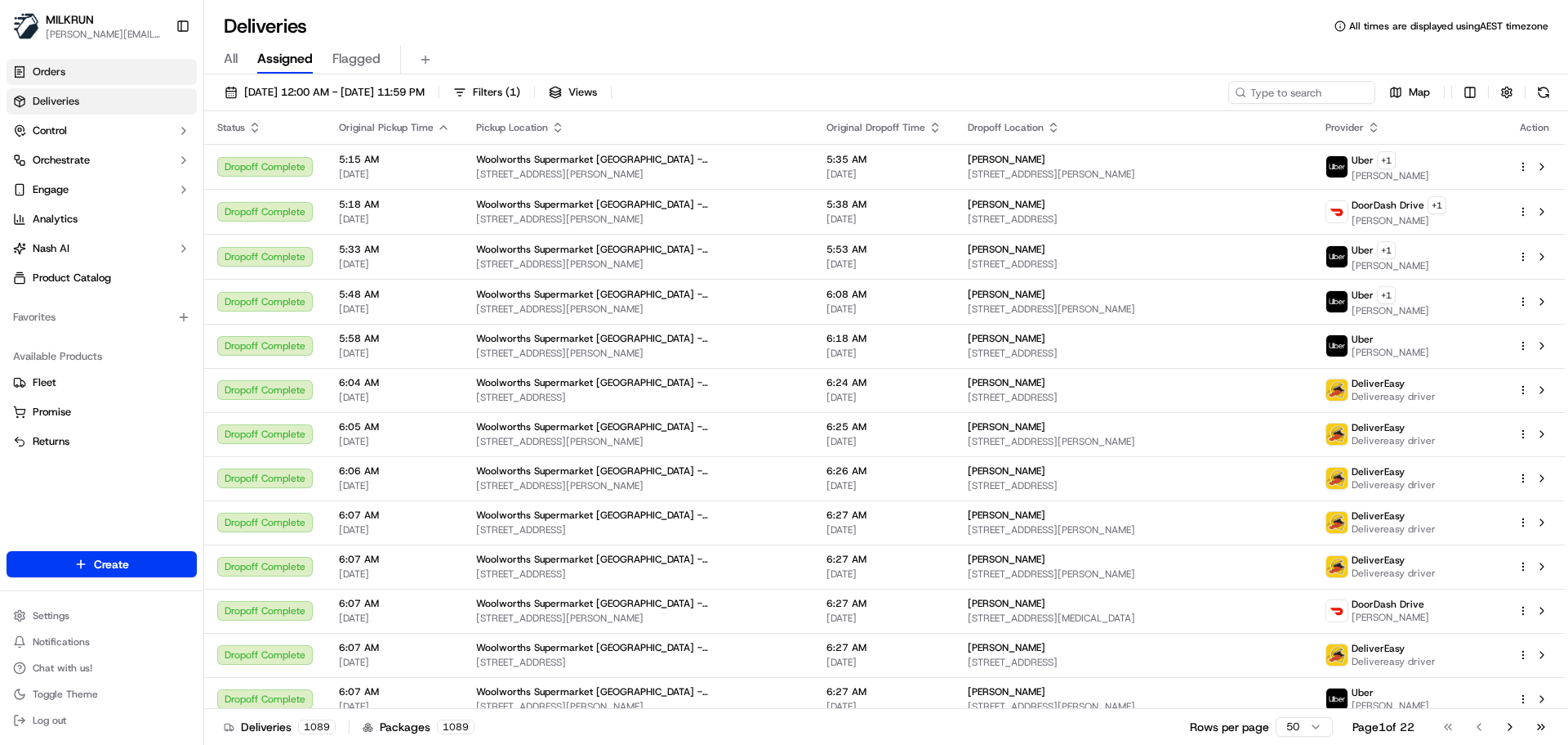
click at [93, 72] on link "Orders" at bounding box center [101, 72] width 190 height 26
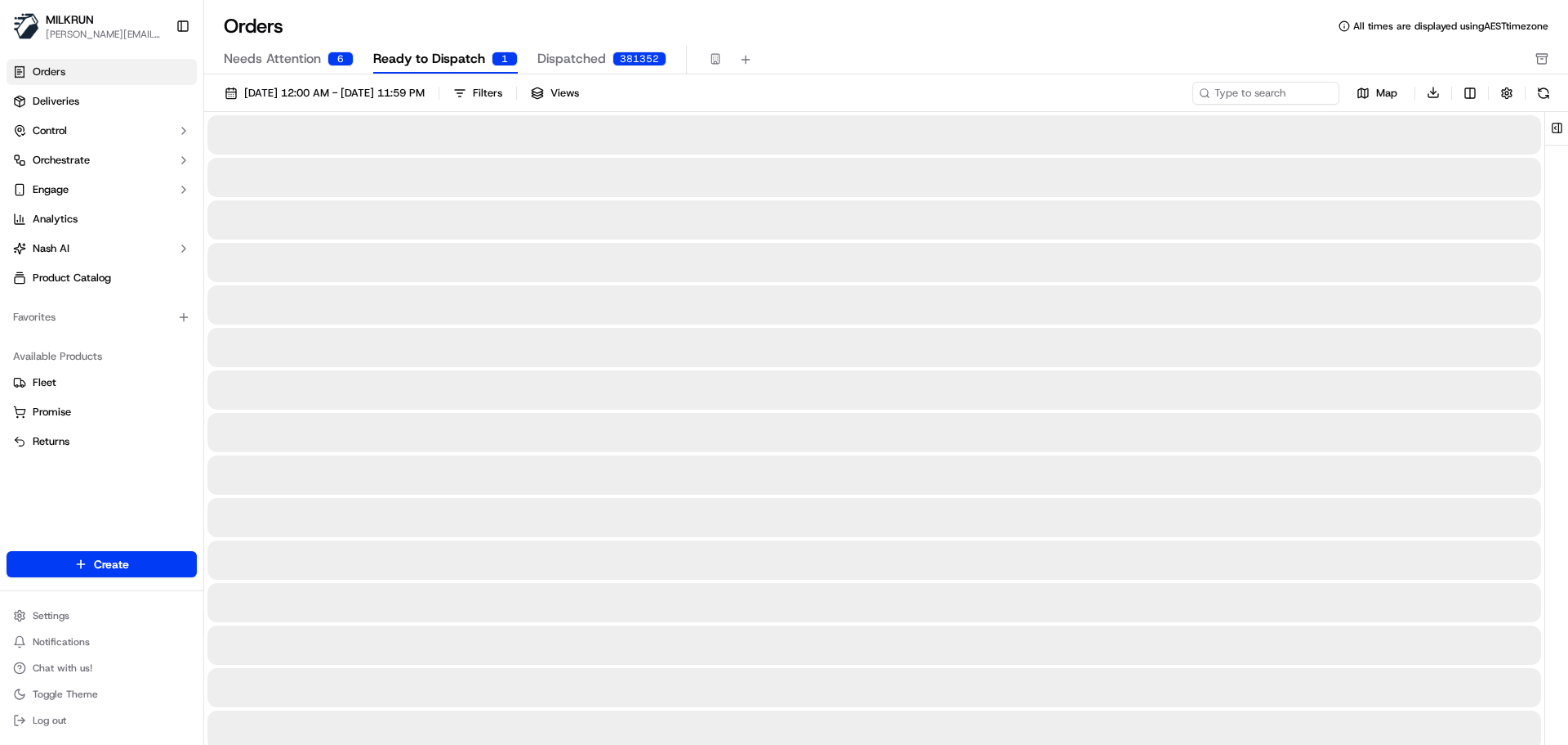
click at [492, 59] on div "1" at bounding box center [505, 59] width 26 height 15
click at [460, 58] on span "Ready to Dispatch" at bounding box center [429, 59] width 112 height 20
click at [585, 60] on span "Dispatched" at bounding box center [572, 59] width 69 height 20
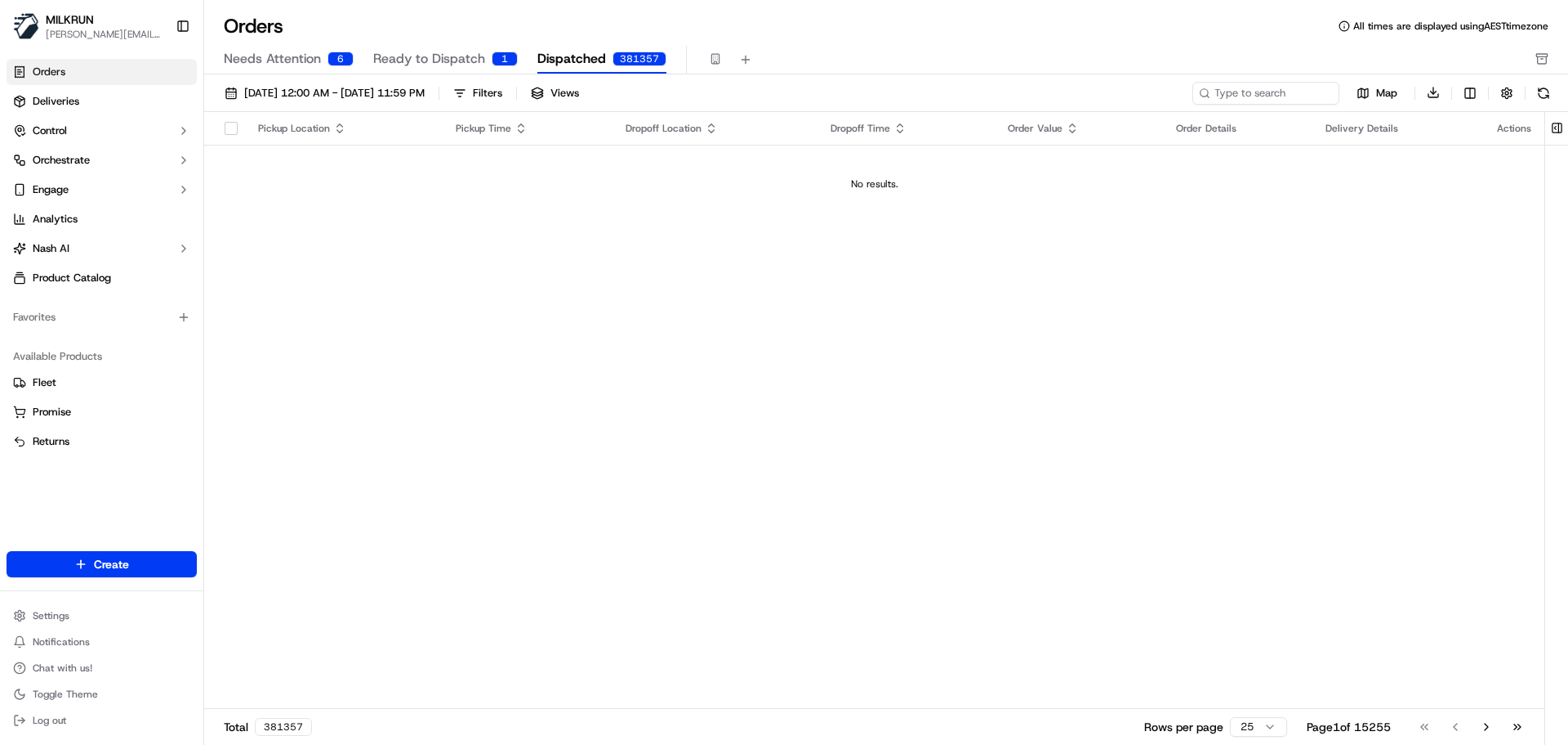
click at [637, 59] on div "381357" at bounding box center [640, 59] width 54 height 15
click at [305, 95] on span "01/09/2025 12:00 AM - 30/09/2025 11:59 PM" at bounding box center [334, 93] width 180 height 15
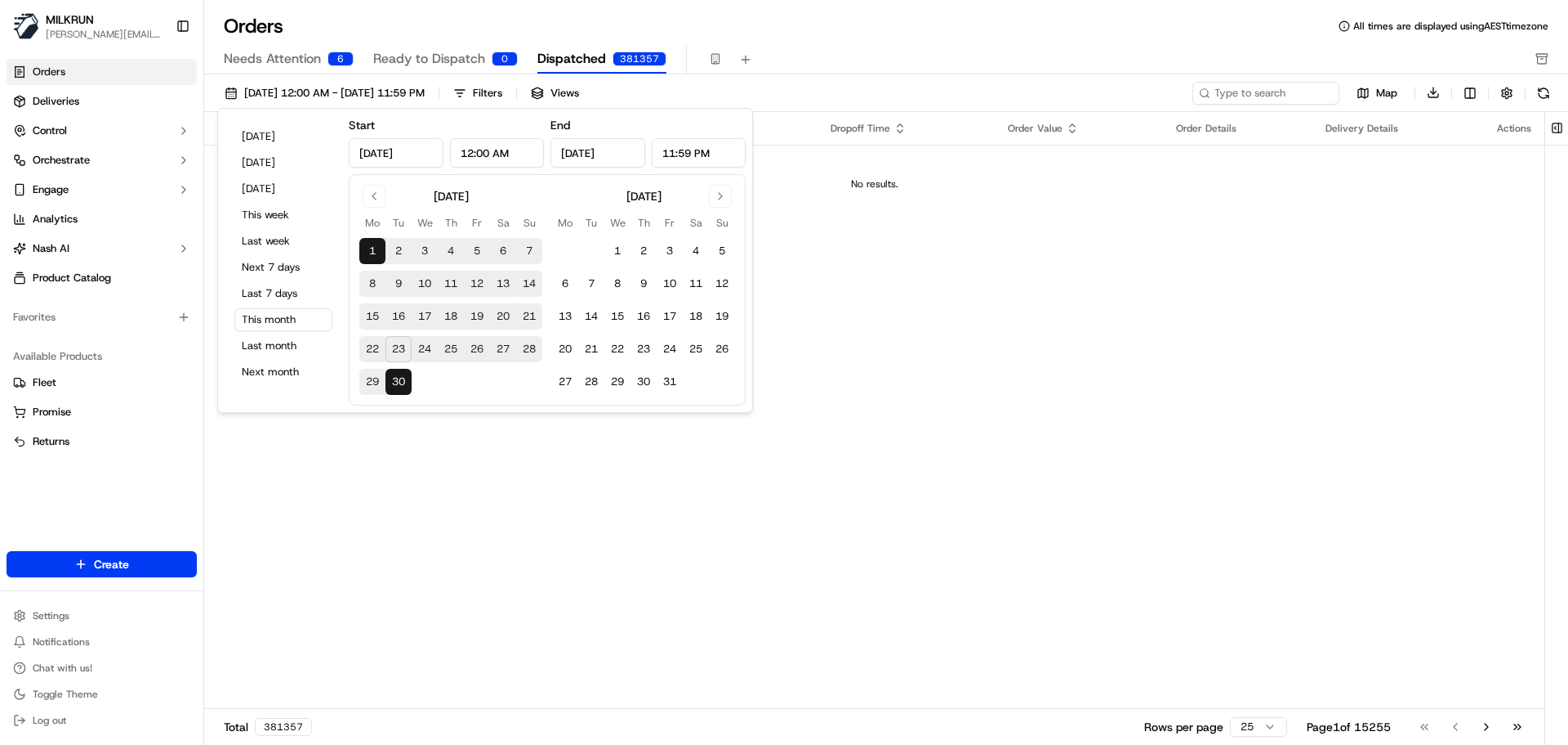
click at [374, 346] on button "22" at bounding box center [372, 349] width 26 height 26
type input "Sep 22, 2025"
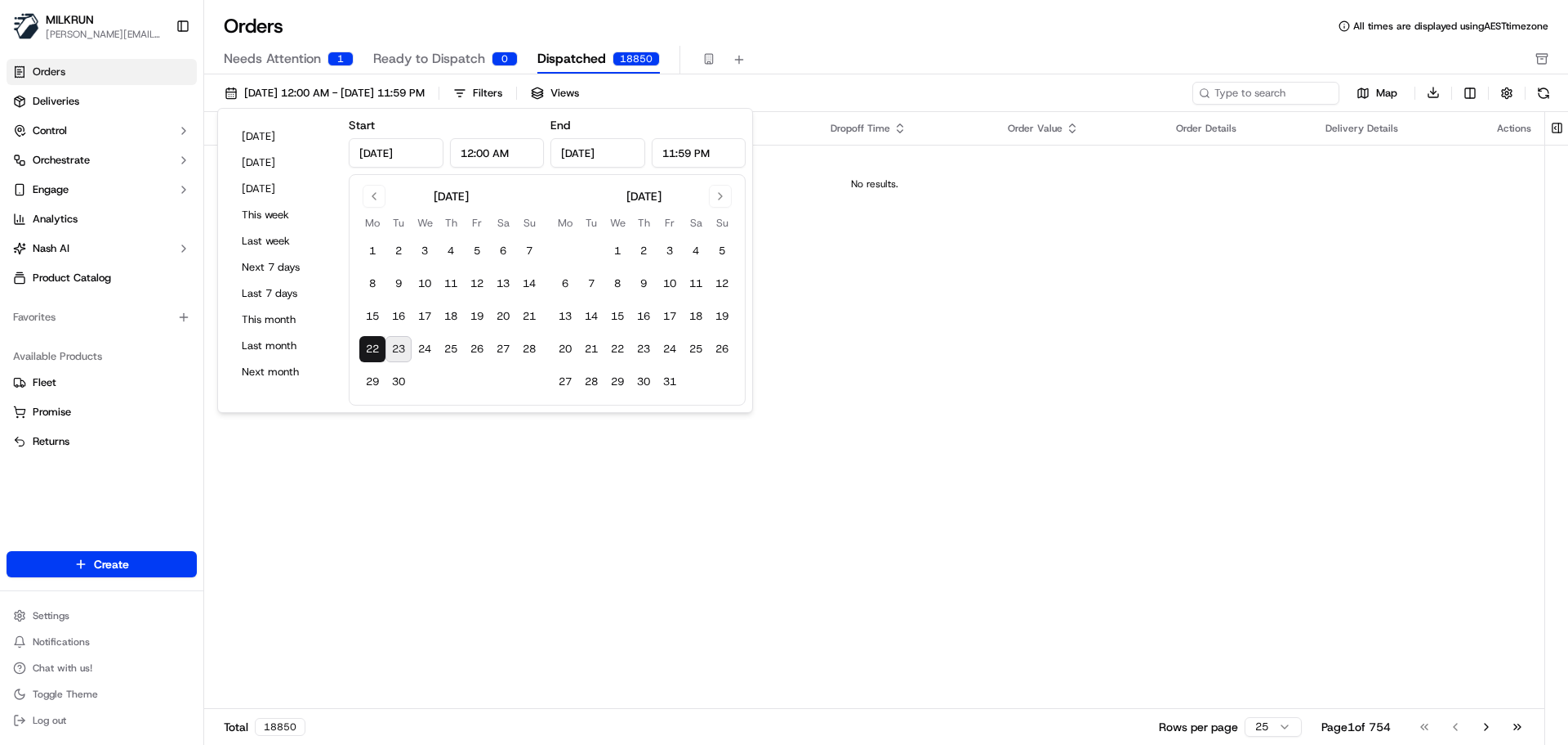
click at [401, 344] on button "23" at bounding box center [398, 349] width 26 height 26
type input "[DATE]"
click at [954, 375] on div "Pickup Location Pickup Time Dropoff Location Dropoff Time Order Value Order Det…" at bounding box center [875, 411] width 1341 height 597
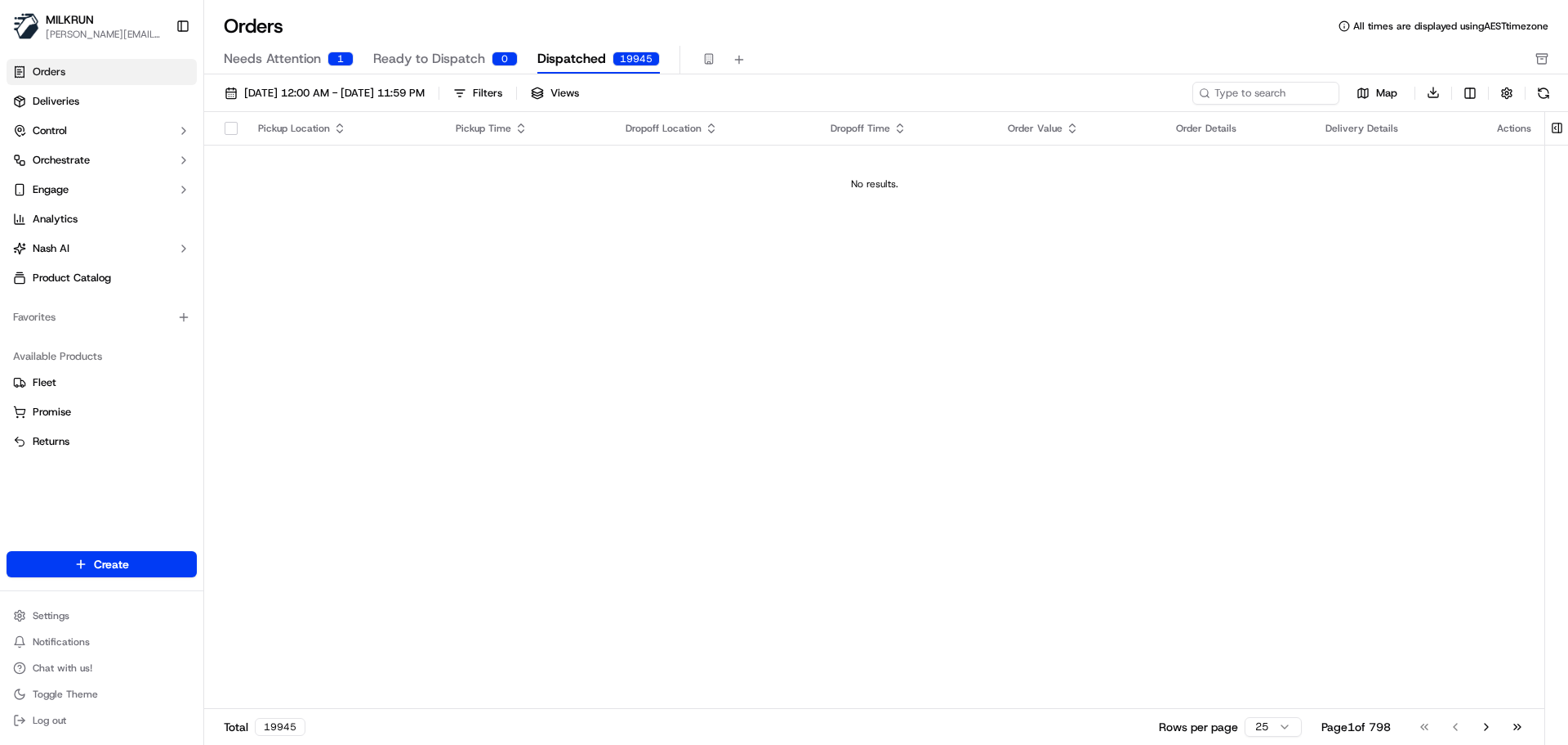
click at [575, 65] on span "Dispatched" at bounding box center [572, 59] width 69 height 20
click at [255, 94] on span "22/09/2025 12:00 AM - 23/09/2025 11:59 PM" at bounding box center [334, 93] width 180 height 15
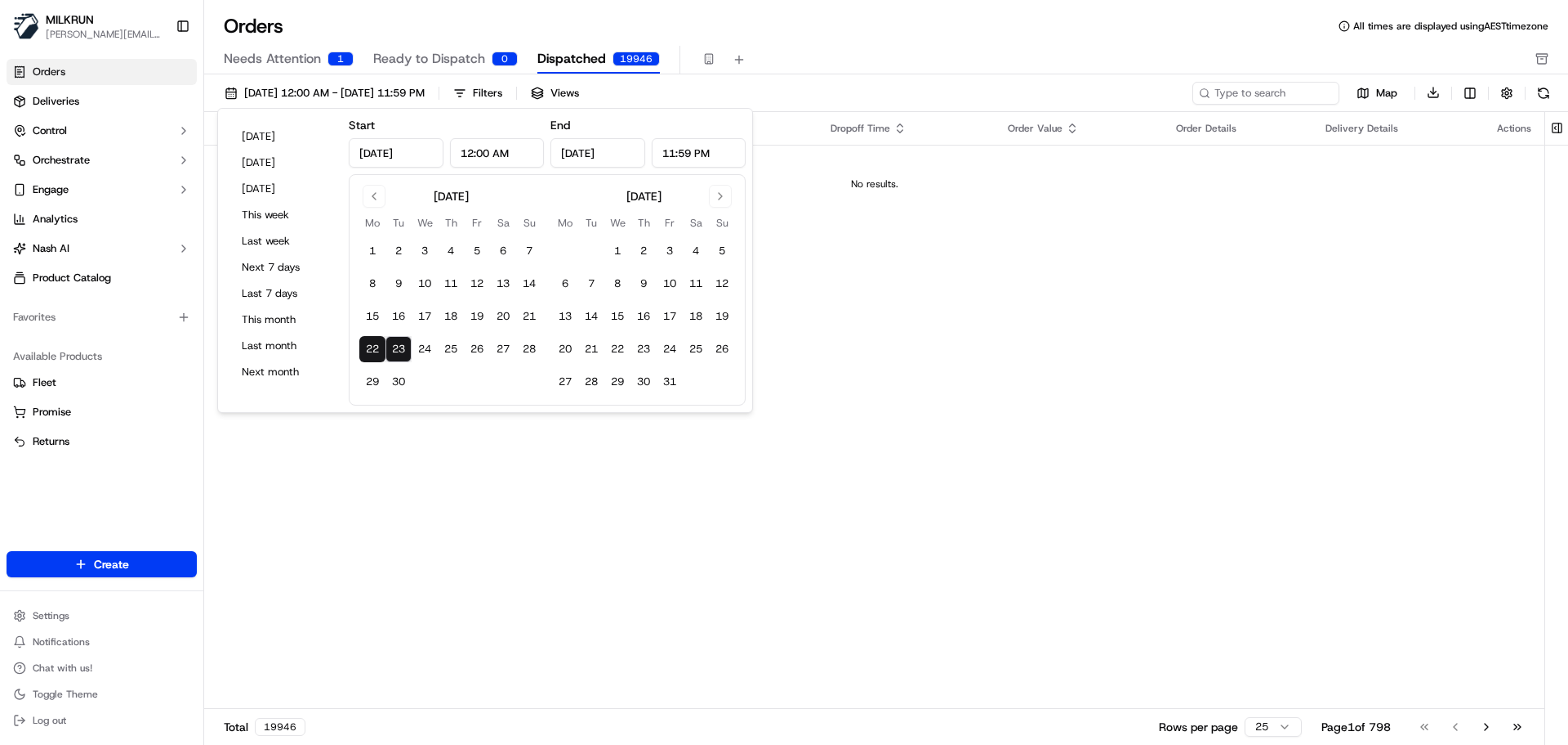
click at [276, 46] on button "Needs Attention 1" at bounding box center [289, 59] width 130 height 28
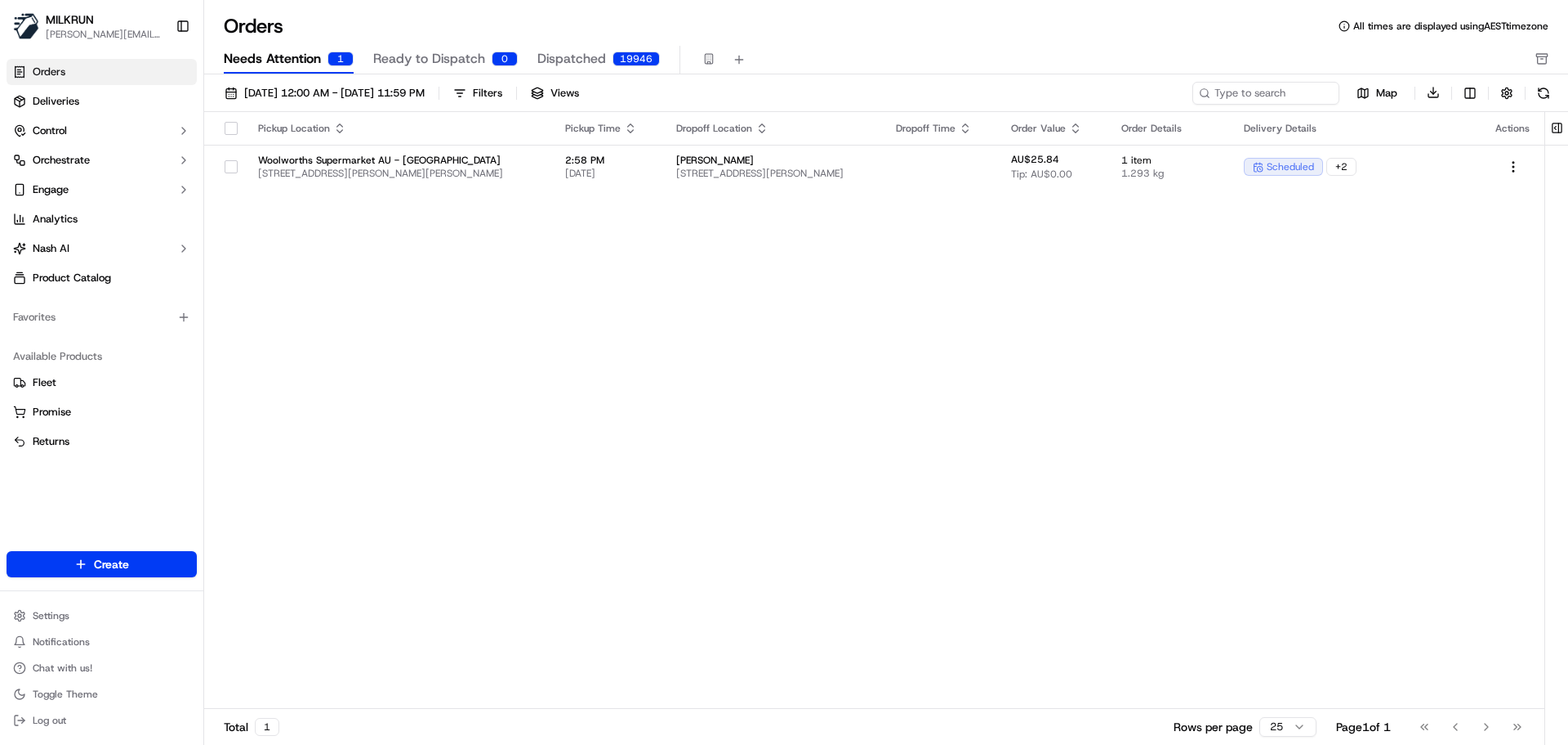
click at [425, 55] on span "Ready to Dispatch" at bounding box center [429, 59] width 112 height 20
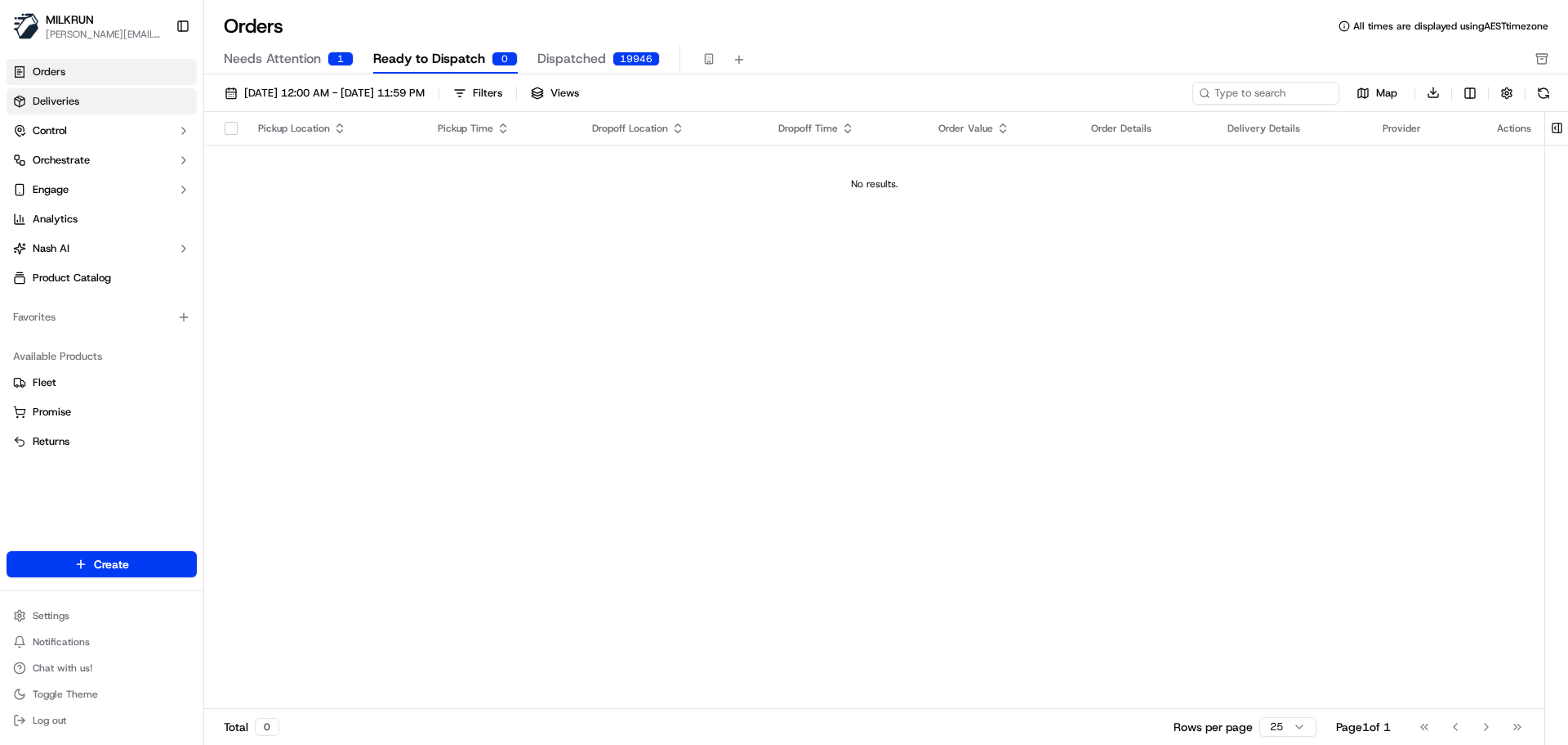
click at [93, 106] on link "Deliveries" at bounding box center [101, 101] width 190 height 26
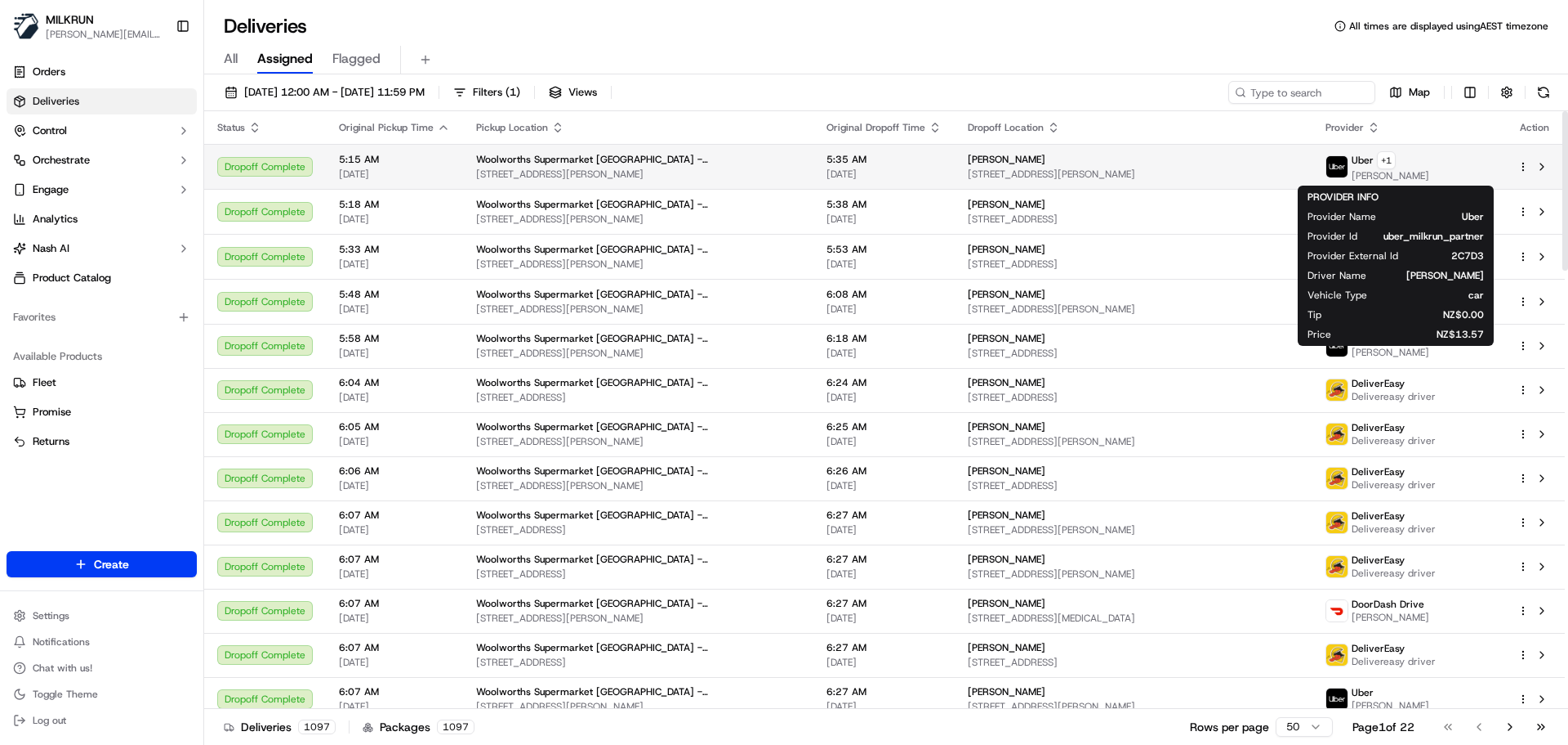
click at [1348, 162] on img at bounding box center [1337, 166] width 21 height 21
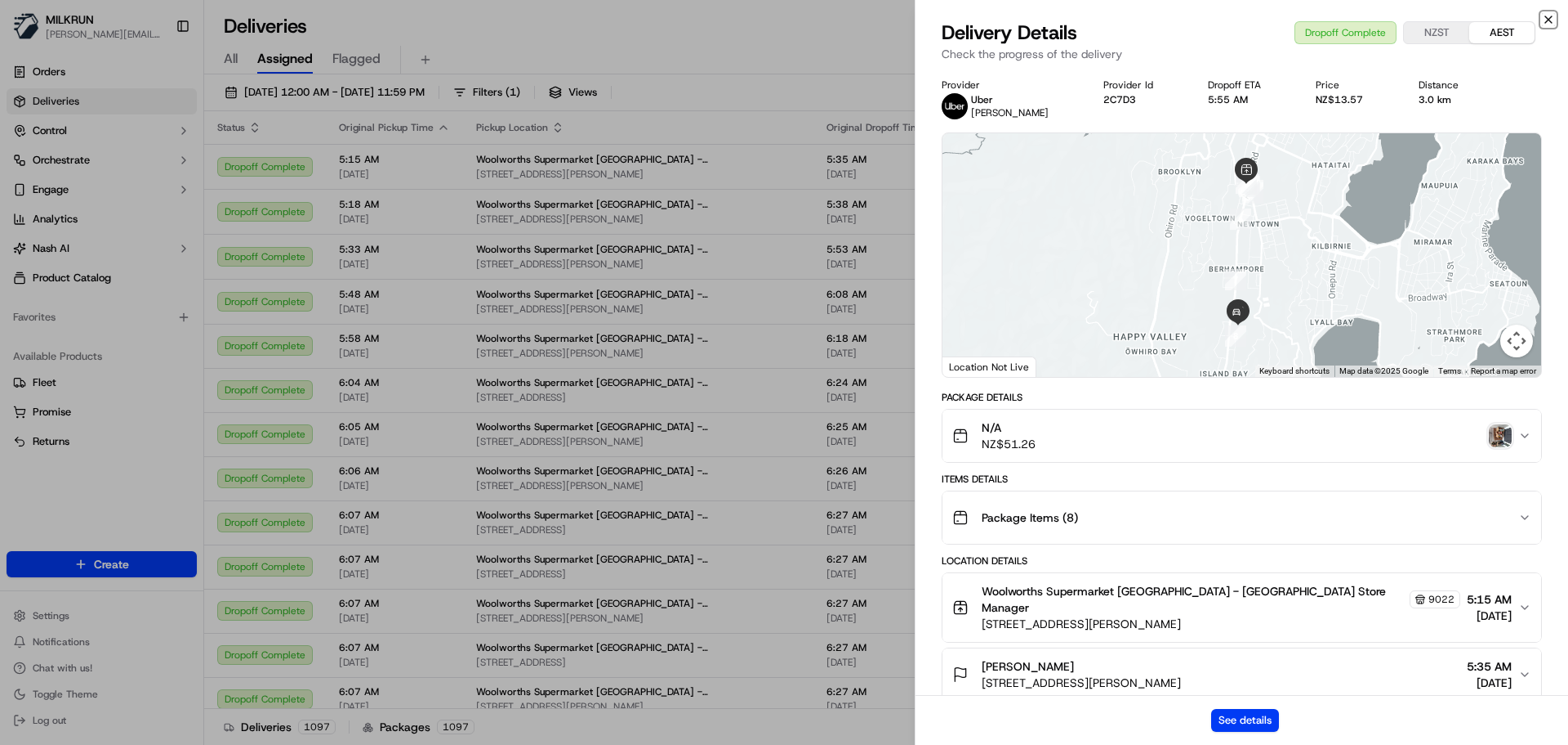
click at [1546, 18] on icon "button" at bounding box center [1549, 20] width 13 height 13
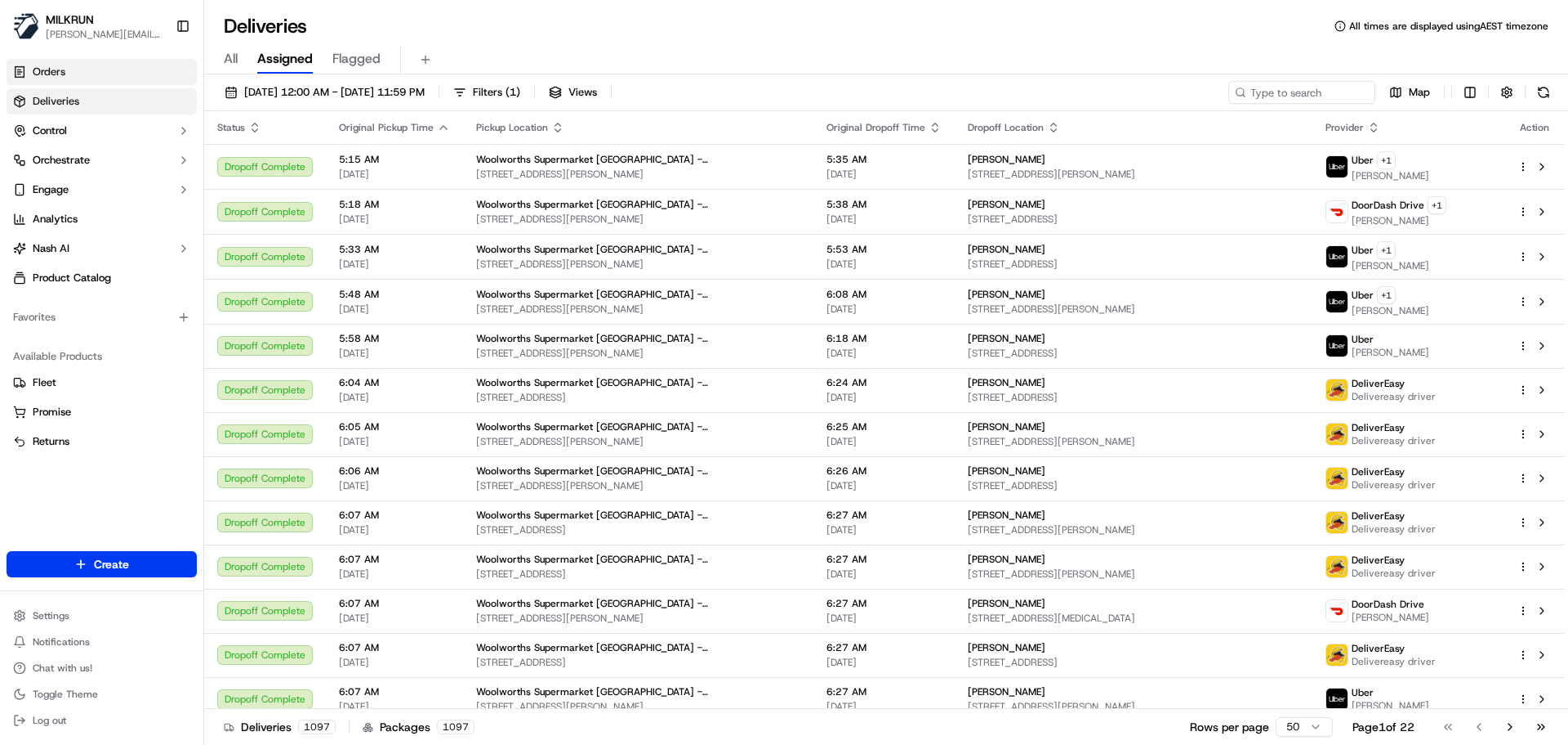
click at [110, 75] on link "Orders" at bounding box center [101, 72] width 190 height 26
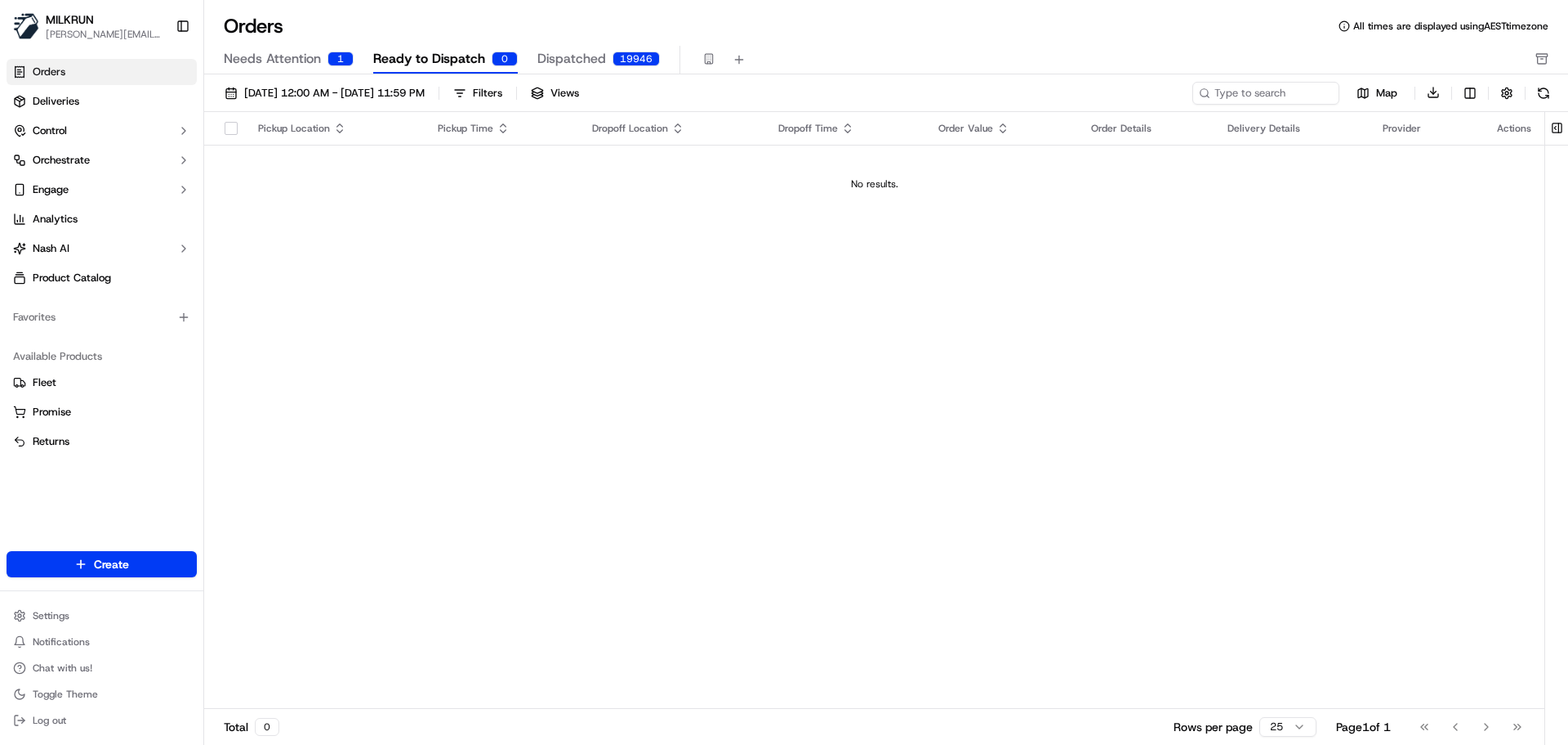
click at [224, 126] on div at bounding box center [231, 128] width 28 height 13
click at [232, 133] on button "button" at bounding box center [231, 128] width 13 height 13
click at [1384, 95] on span "Map" at bounding box center [1387, 93] width 21 height 15
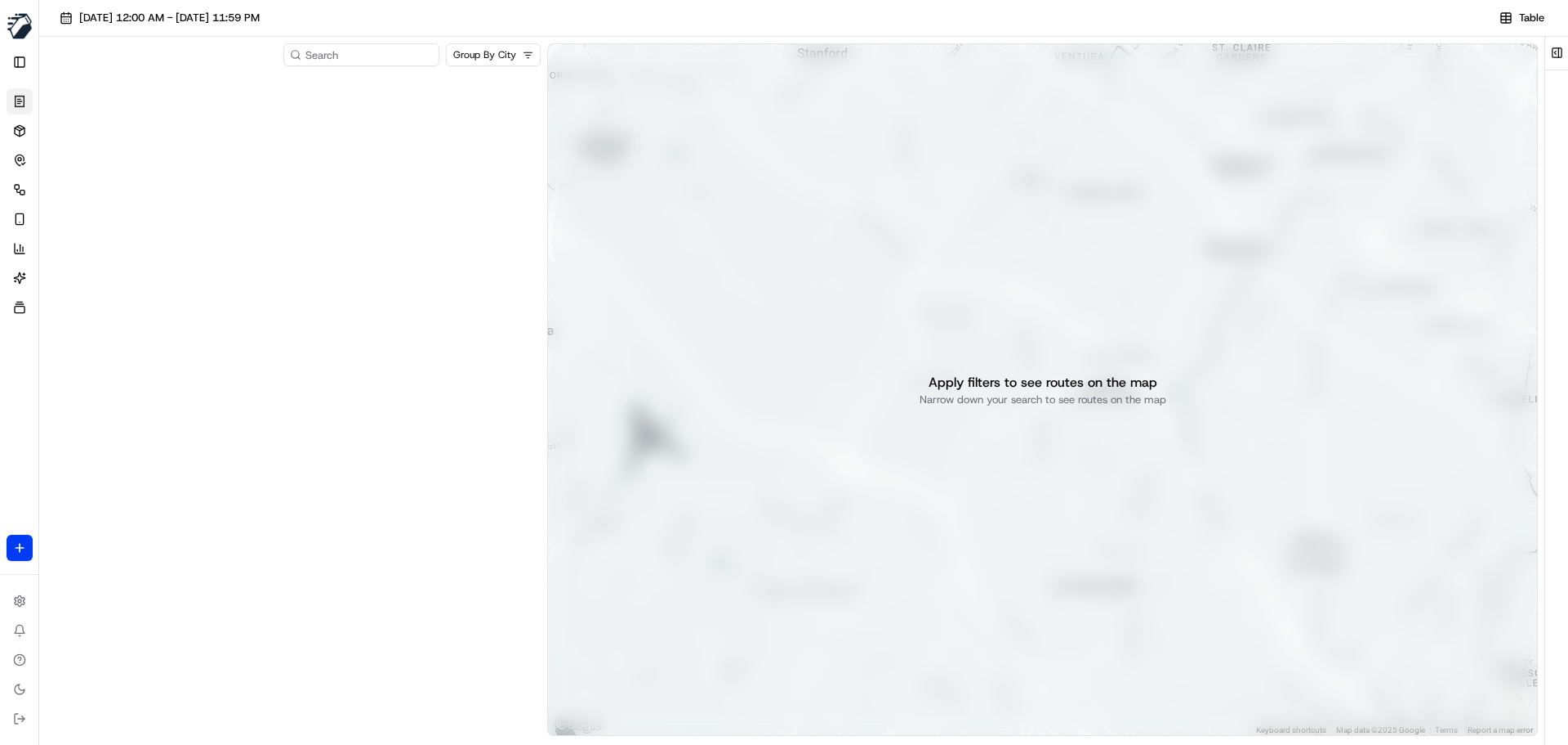
click at [16, 61] on button "Toggle Sidebar" at bounding box center [19, 62] width 26 height 26
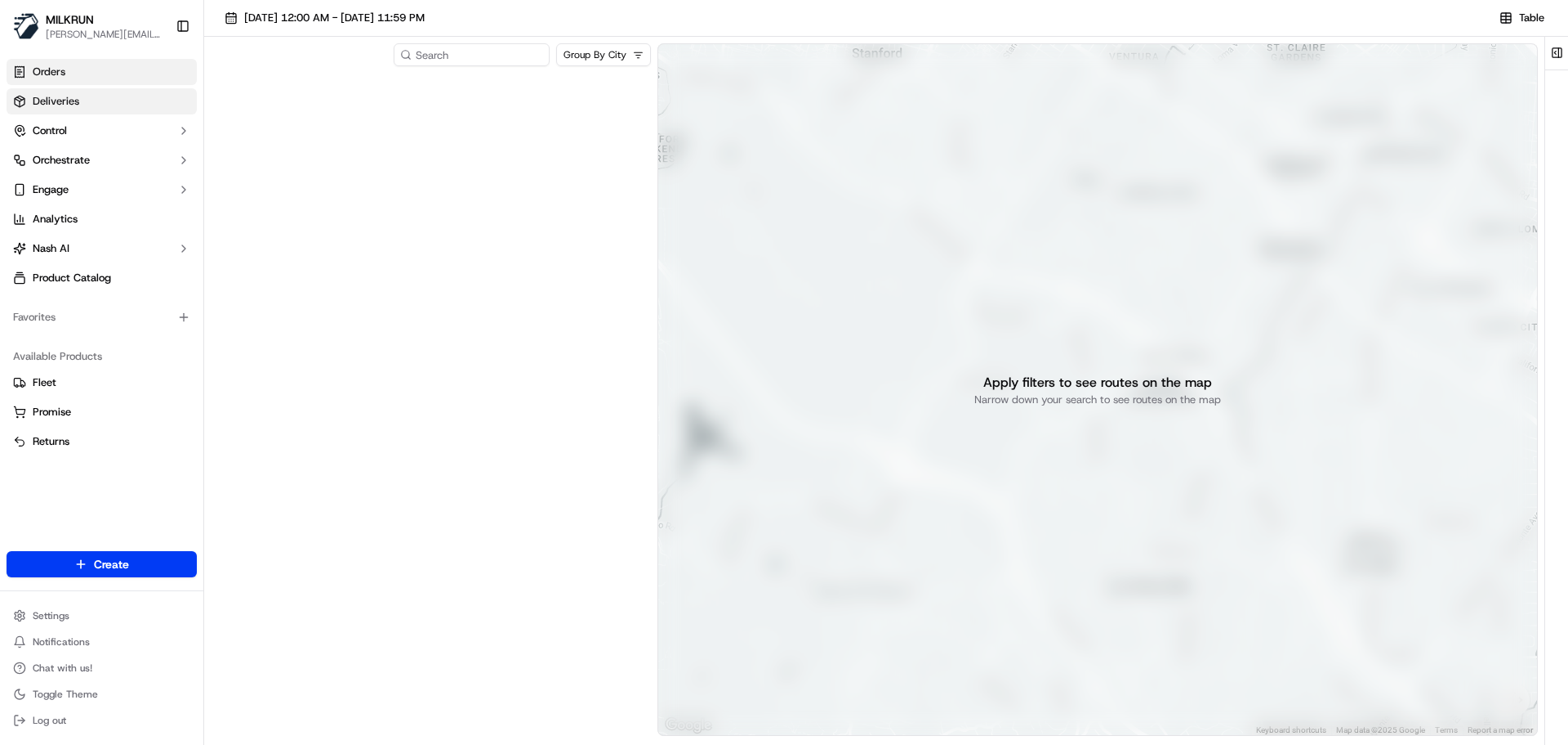
click at [42, 99] on span "Deliveries" at bounding box center [56, 101] width 46 height 15
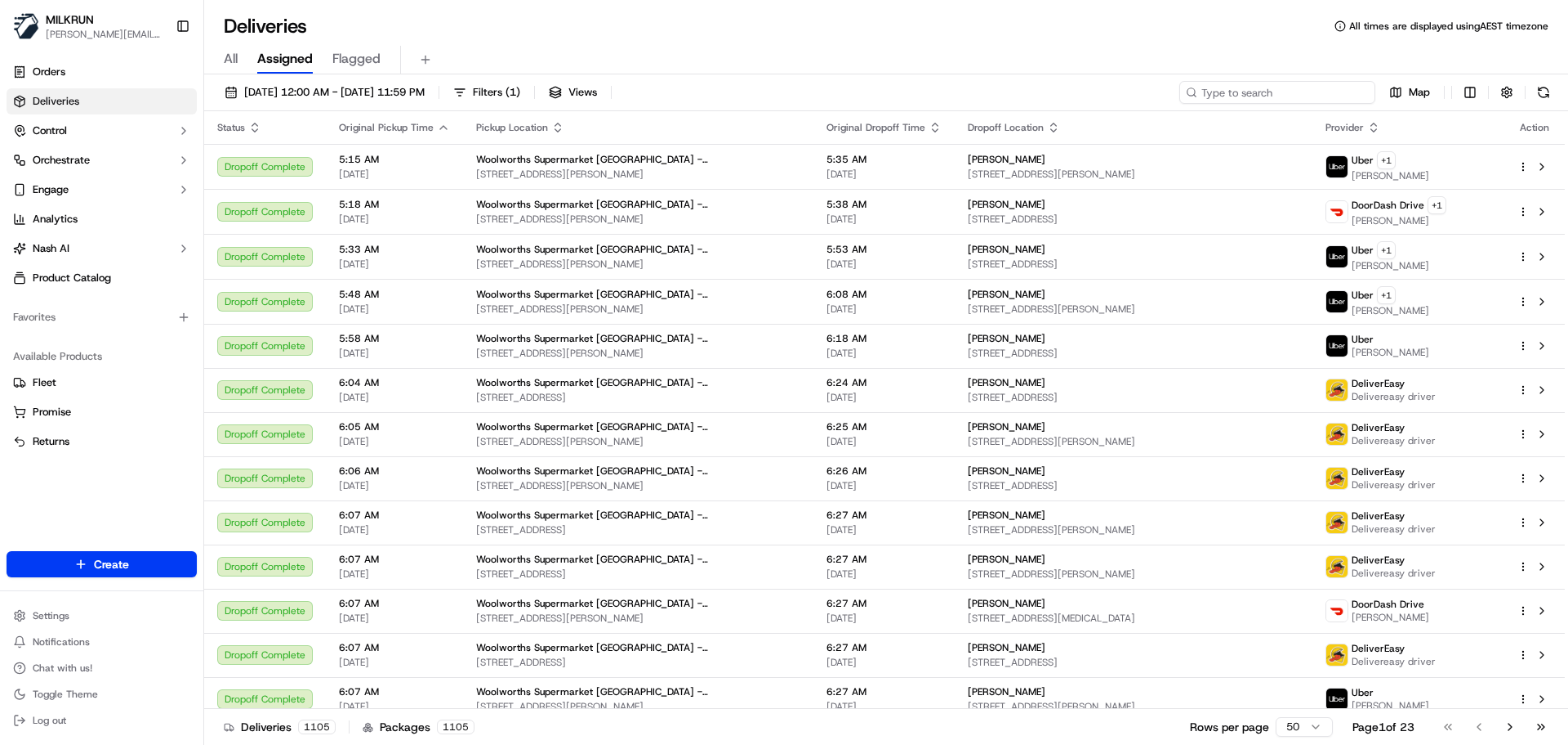
paste input "Oriwaherewini3@gmail.com"
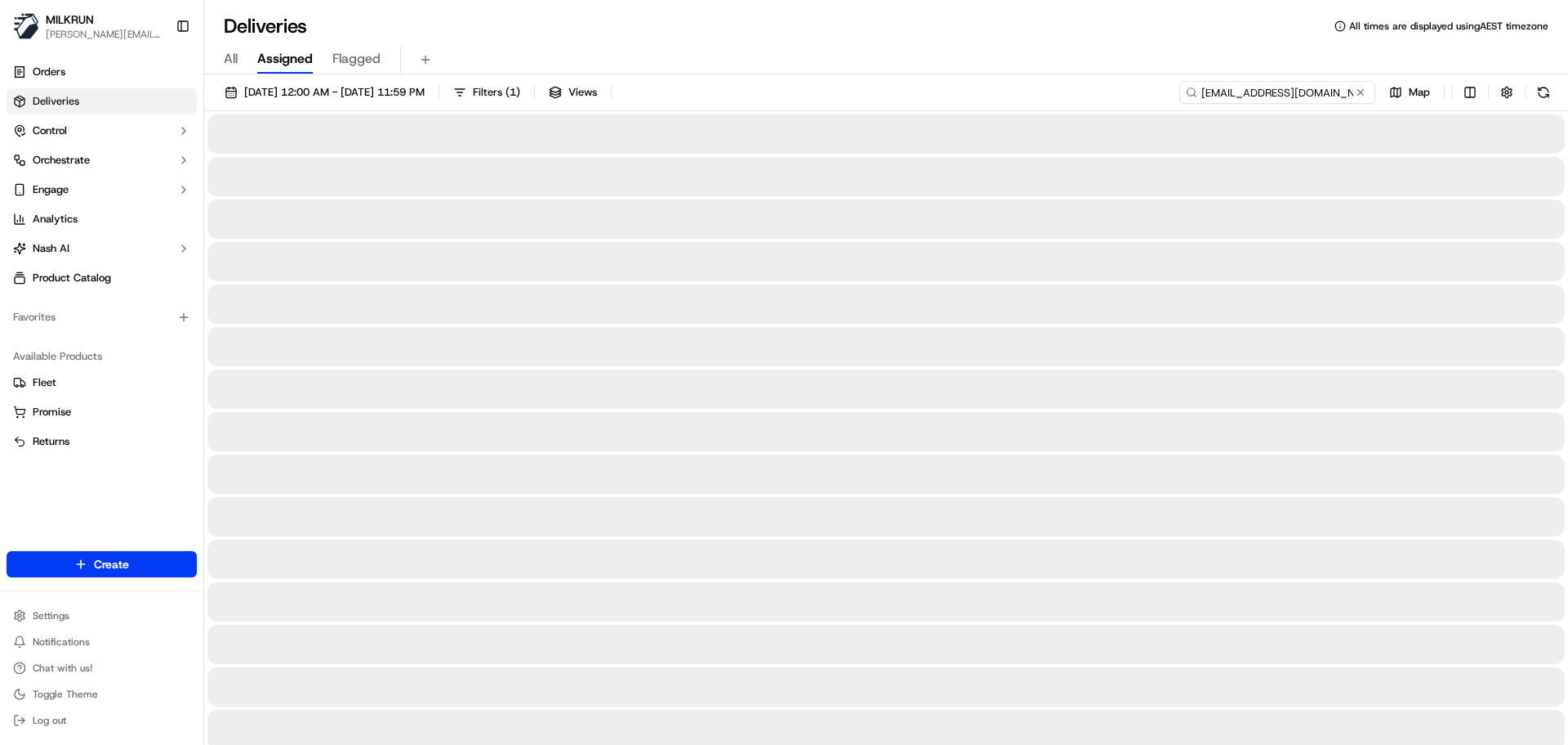
type input "Oriwaherewini3@gmail.com"
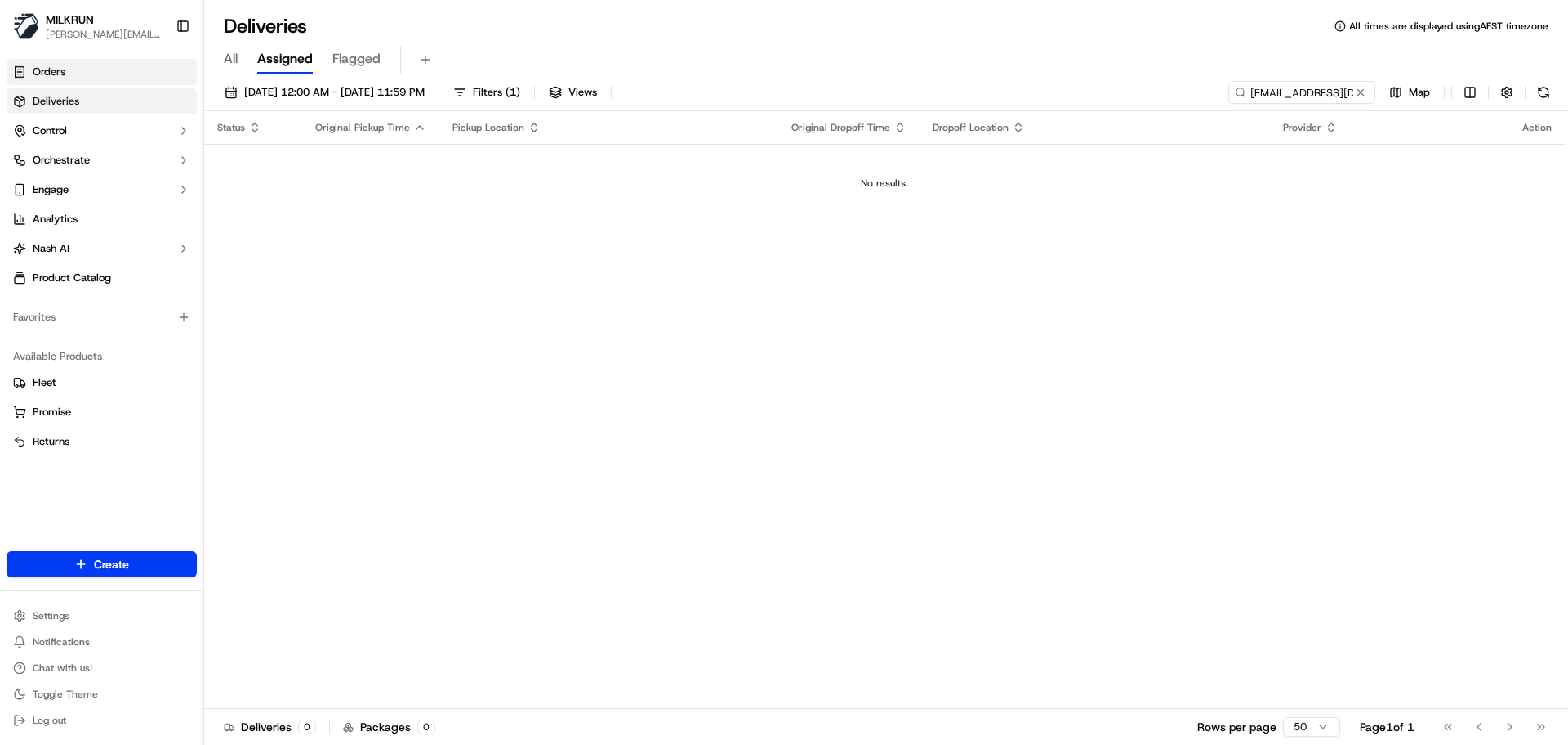
click at [119, 75] on link "Orders" at bounding box center [101, 72] width 190 height 26
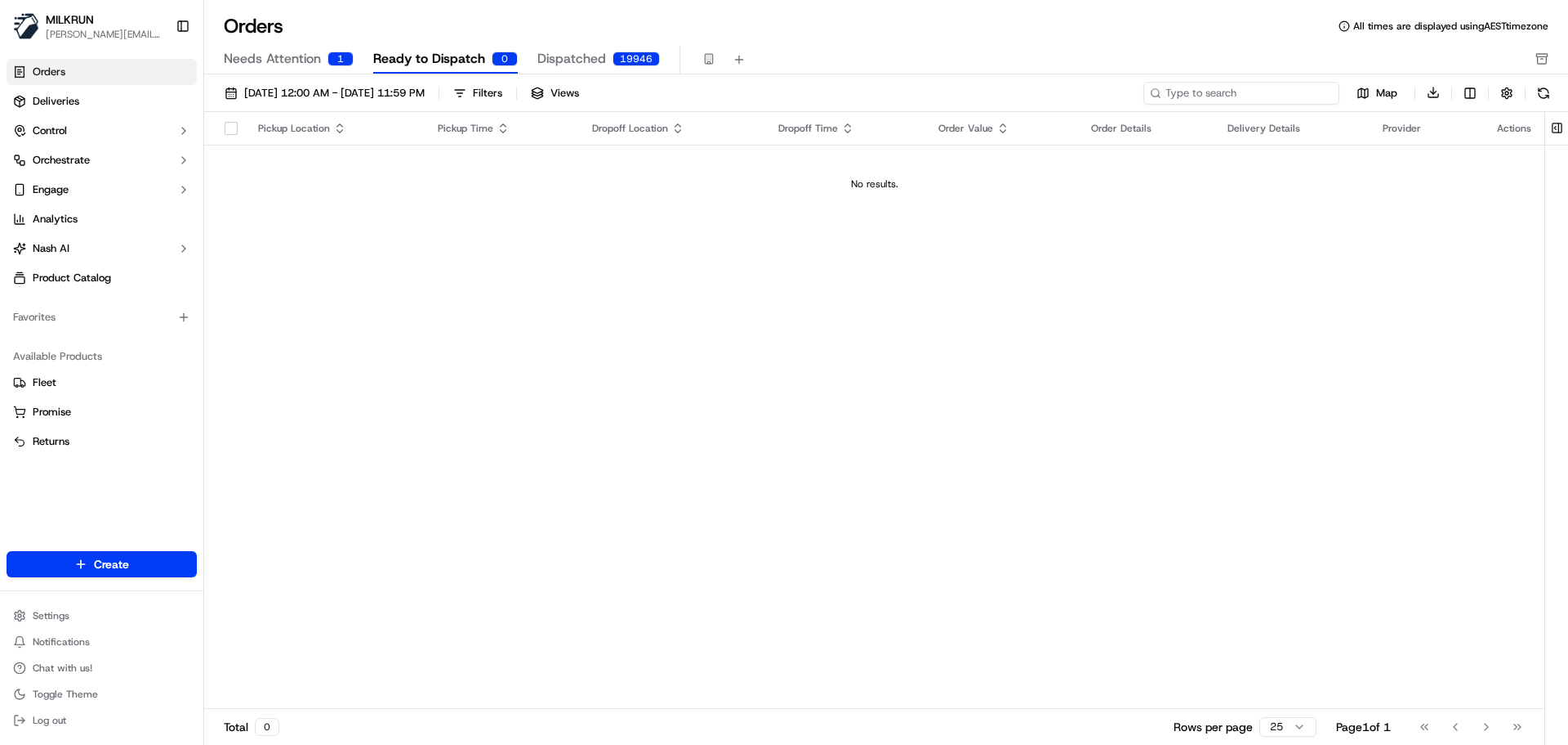
paste input "Oriwaherewini3@gmail.com"
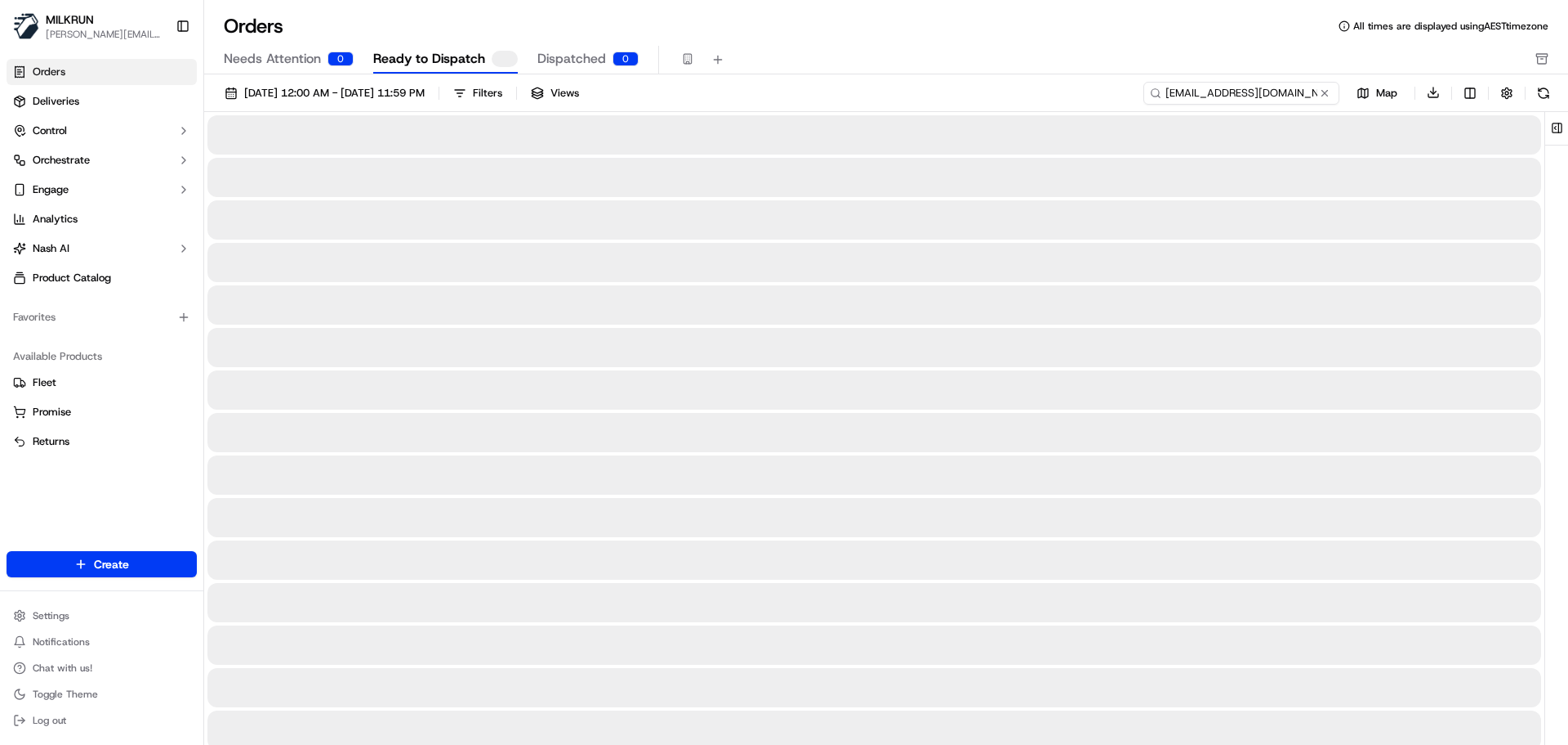
type input "Oriwaherewini3@gmail.com"
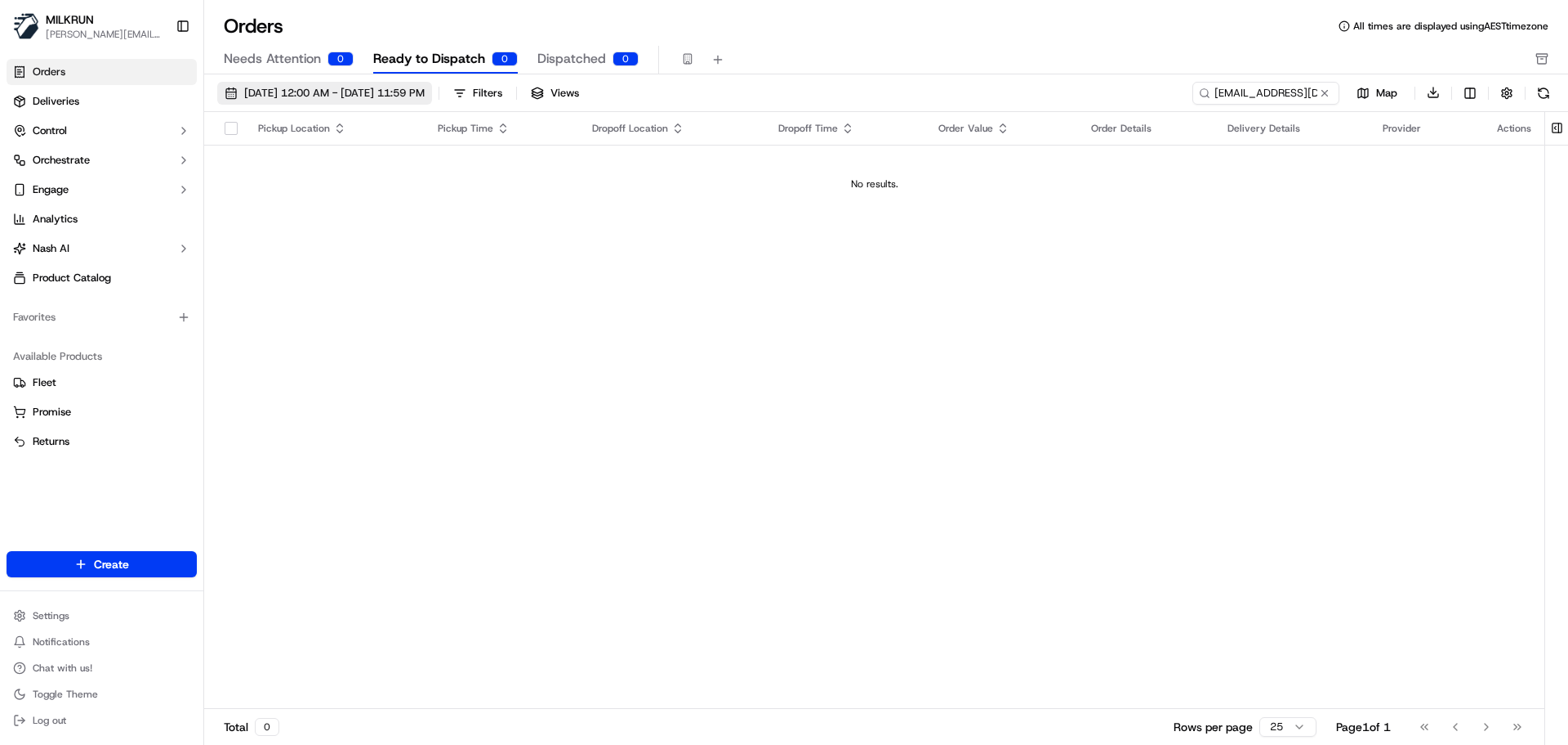
click at [266, 92] on span "22/09/2025 12:00 AM - 23/09/2025 11:59 PM" at bounding box center [334, 93] width 180 height 15
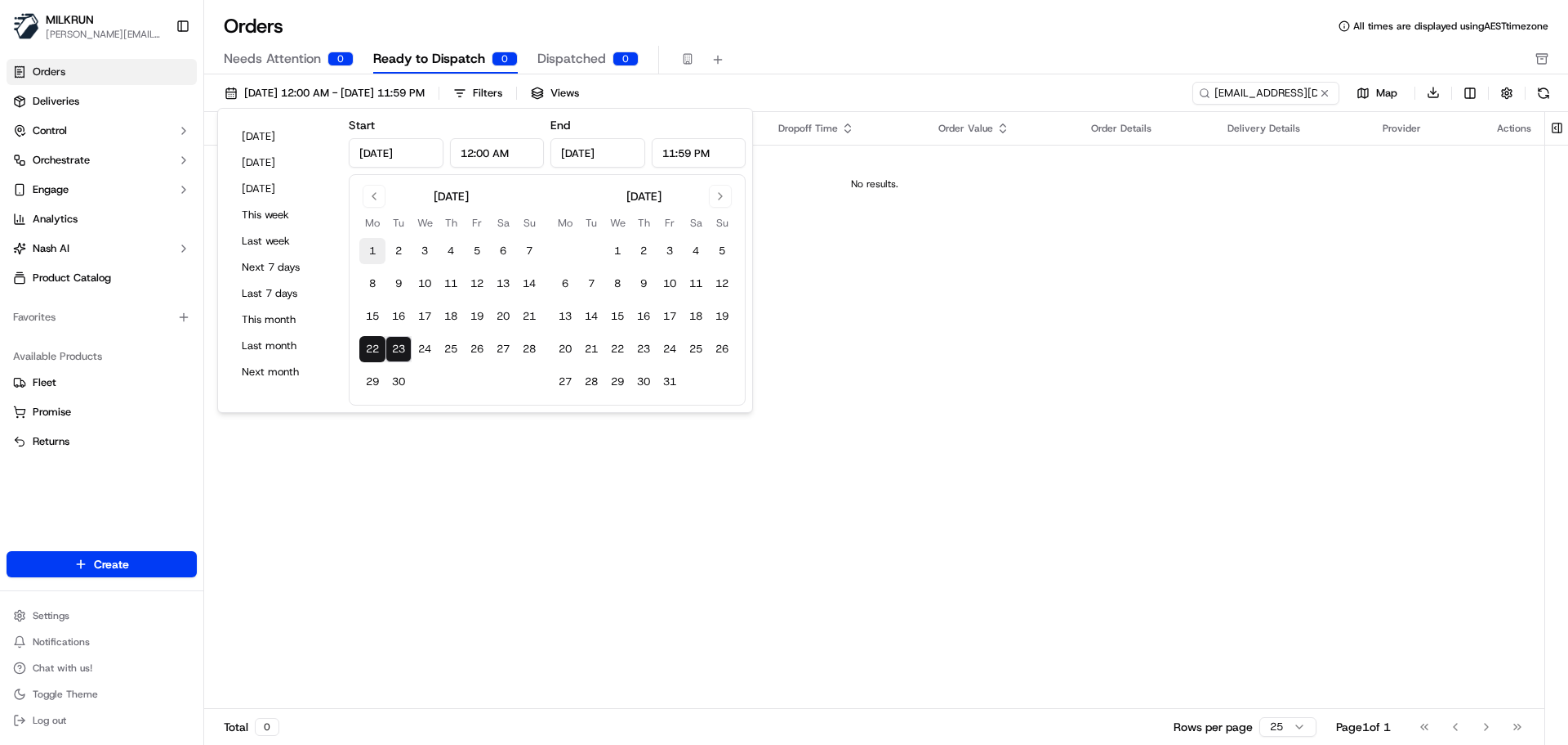
click at [371, 249] on button "1" at bounding box center [372, 251] width 26 height 26
type input "Sep 1, 2025"
click at [397, 350] on button "23" at bounding box center [398, 349] width 26 height 26
type input "Sep 23, 2025"
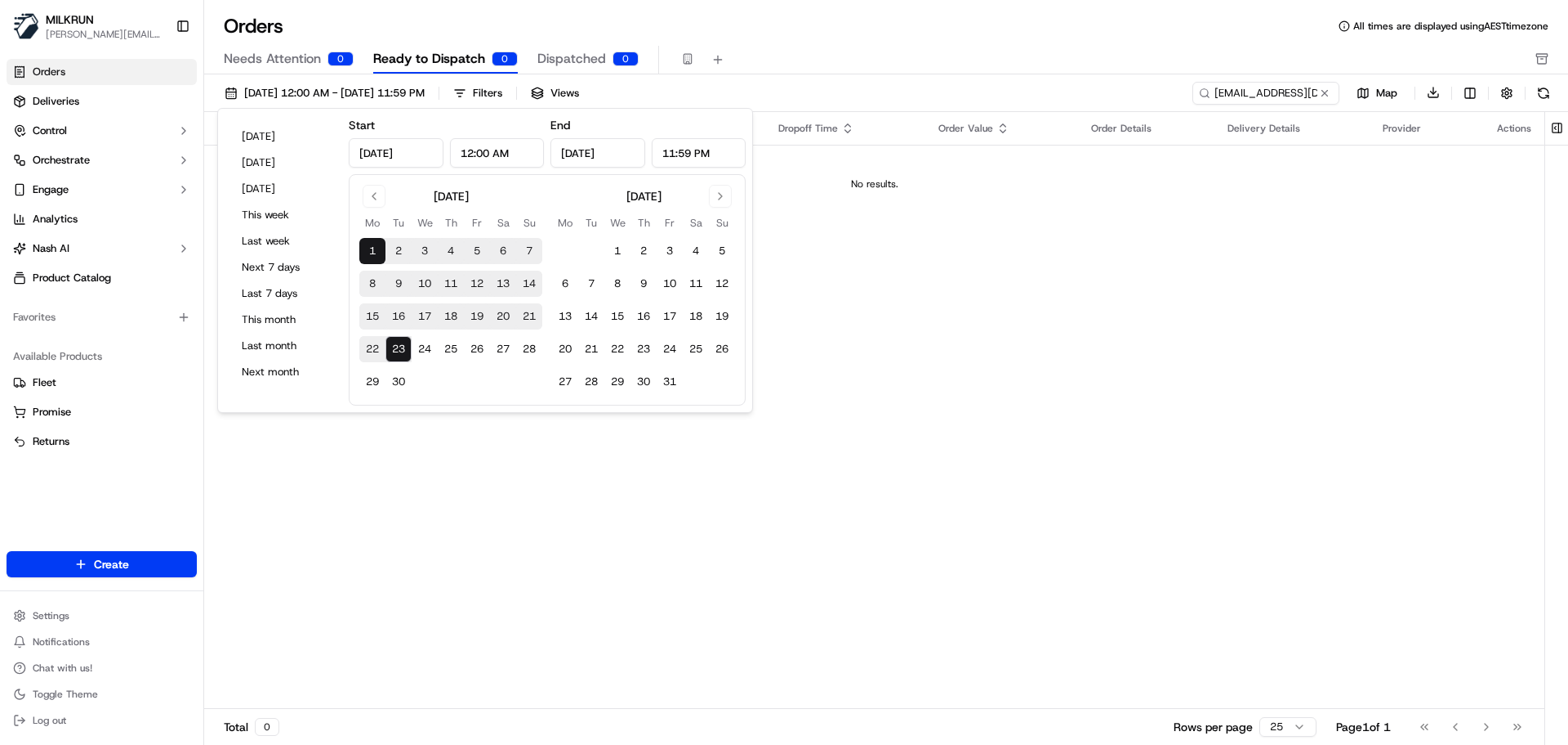
click at [1064, 388] on div "Pickup Location Pickup Time Dropoff Location Dropoff Time Order Value Order Det…" at bounding box center [875, 411] width 1341 height 597
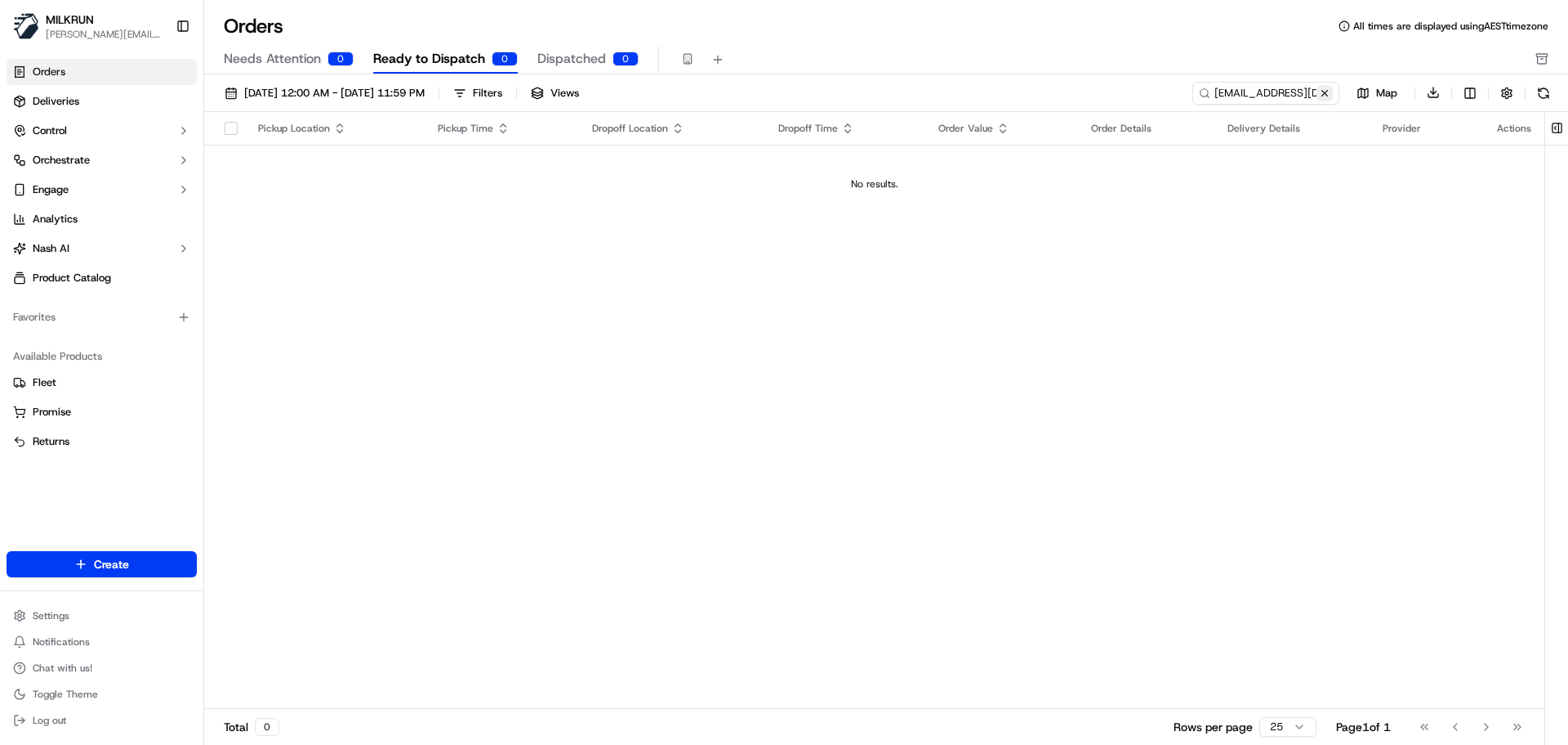
click at [1328, 92] on button at bounding box center [1325, 94] width 17 height 17
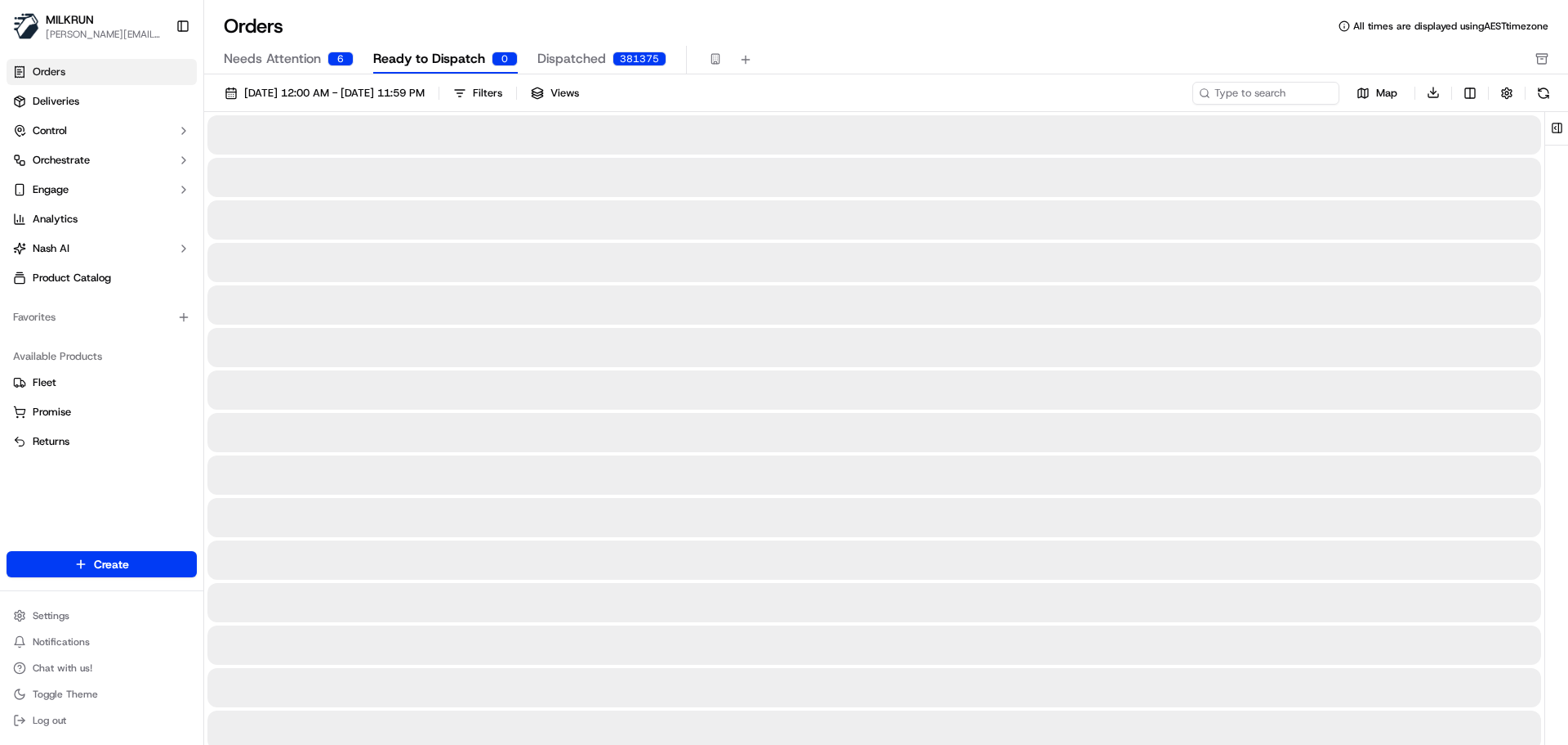
click at [293, 63] on span "Needs Attention" at bounding box center [272, 59] width 97 height 20
click at [448, 54] on span "Ready to Dispatch" at bounding box center [429, 59] width 112 height 20
click at [565, 56] on span "Dispatched" at bounding box center [572, 59] width 69 height 20
click at [575, 59] on span "Dispatched" at bounding box center [572, 59] width 69 height 20
click at [284, 64] on span "Needs Attention" at bounding box center [272, 59] width 97 height 20
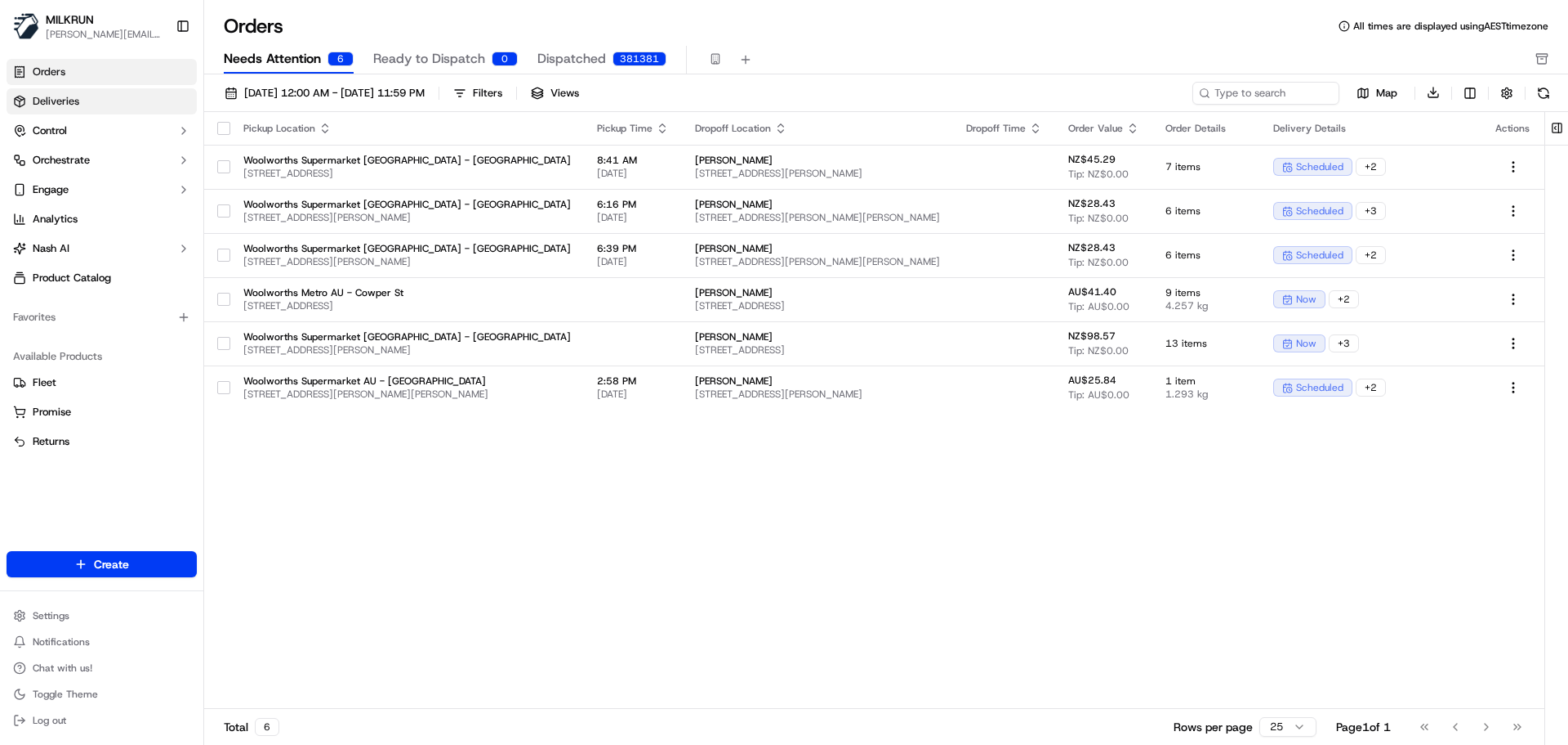
click at [115, 105] on link "Deliveries" at bounding box center [101, 101] width 190 height 26
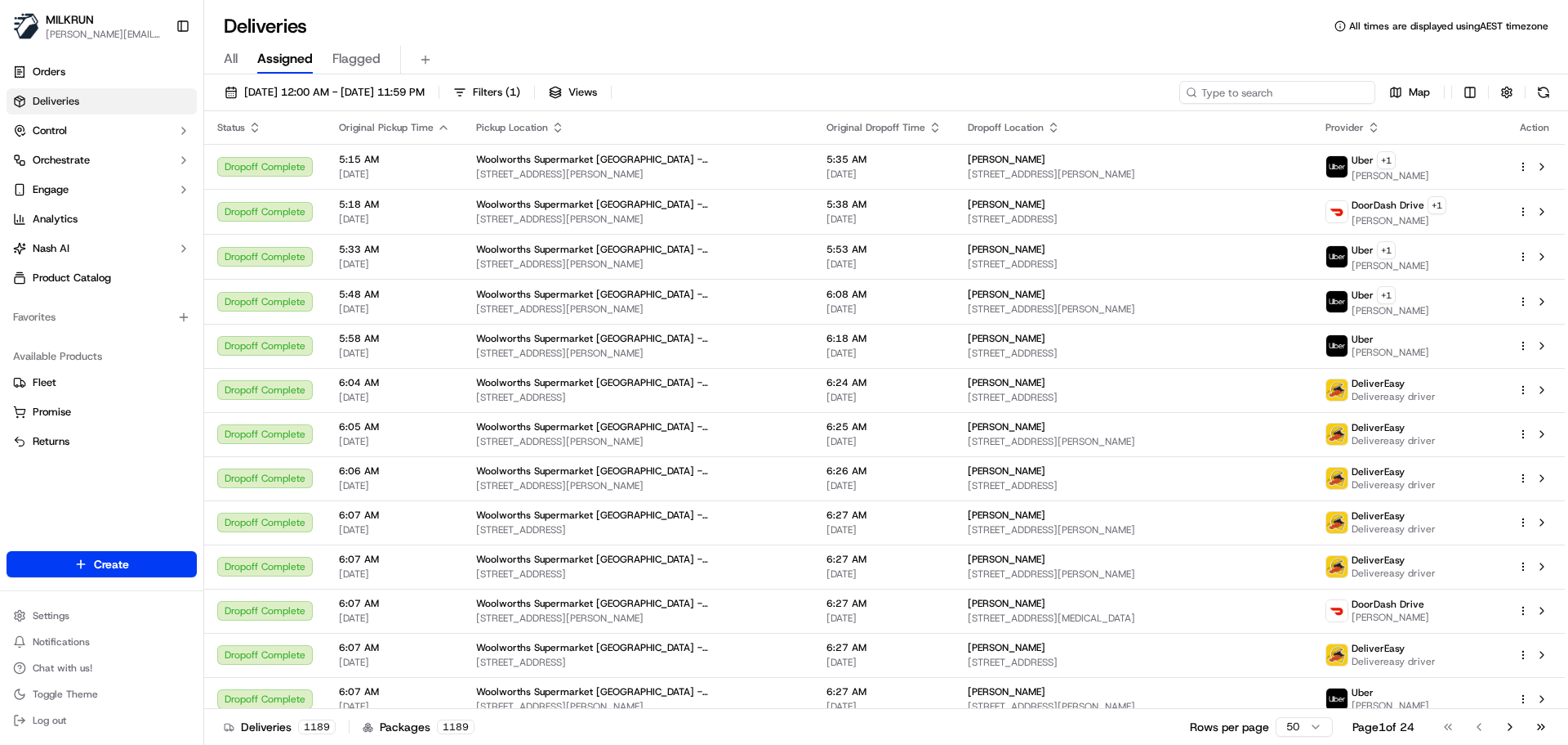
click at [1248, 91] on input at bounding box center [1277, 92] width 196 height 23
paste input "[PERSON_NAME]"
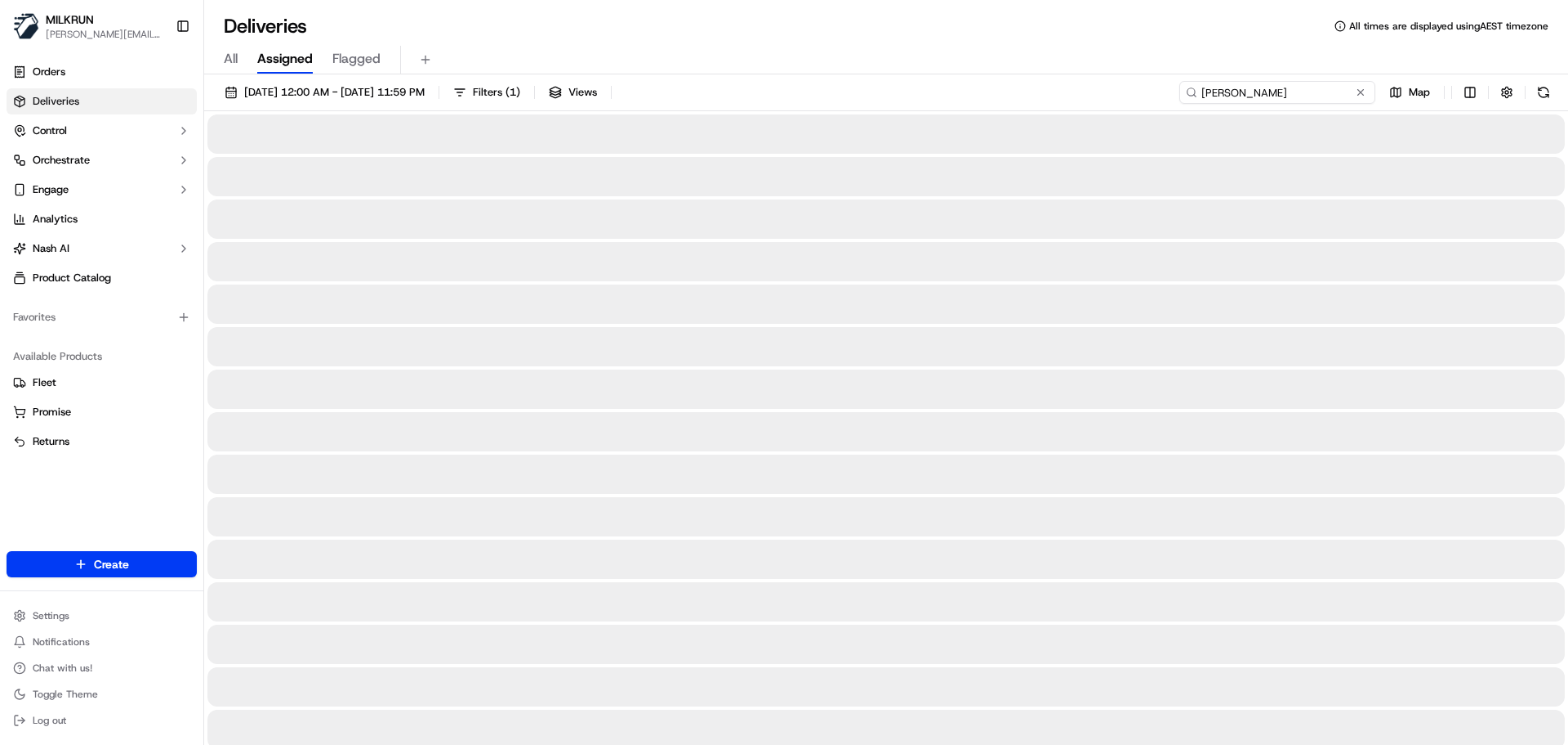
type input "[PERSON_NAME]"
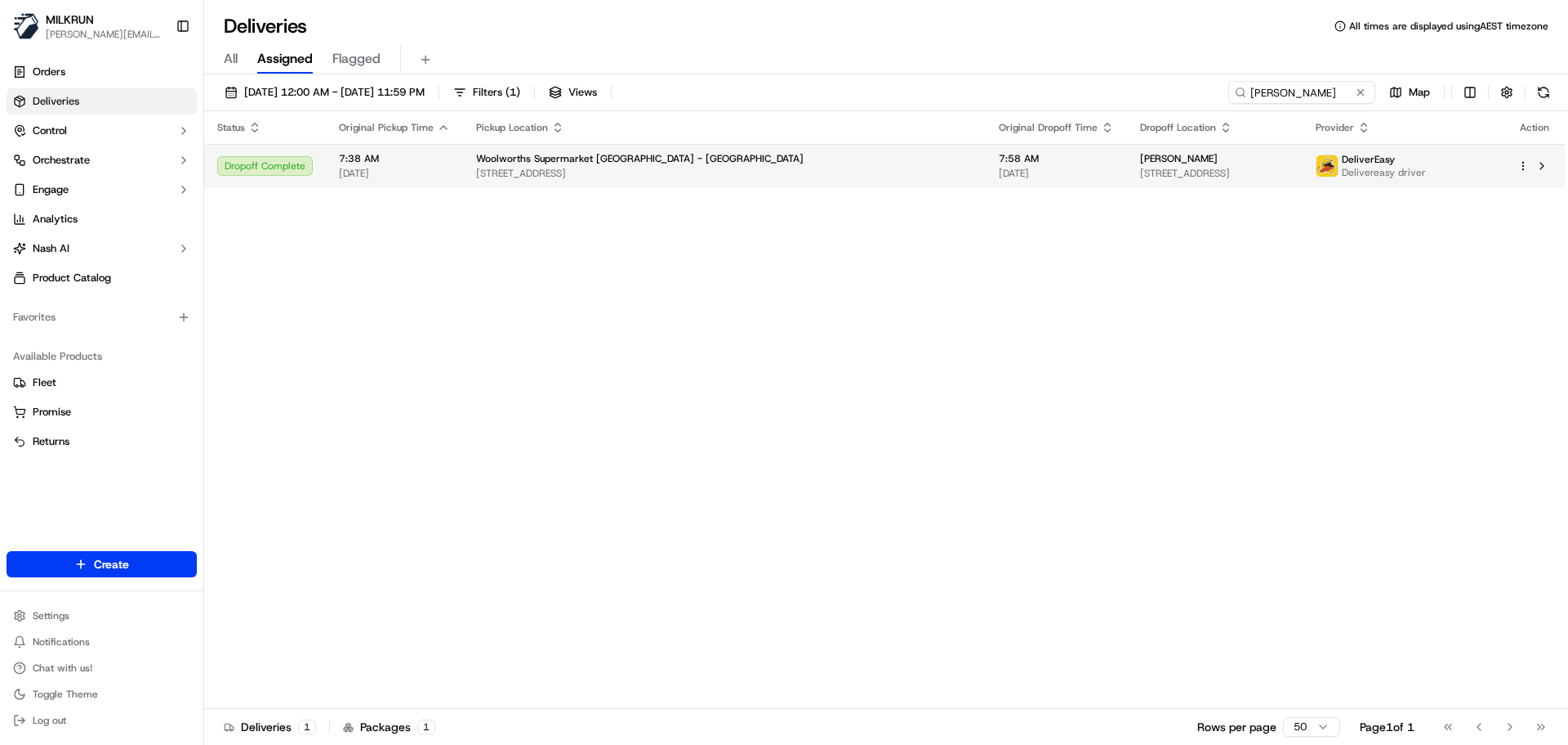
click at [1234, 173] on span "[STREET_ADDRESS]" at bounding box center [1214, 173] width 149 height 13
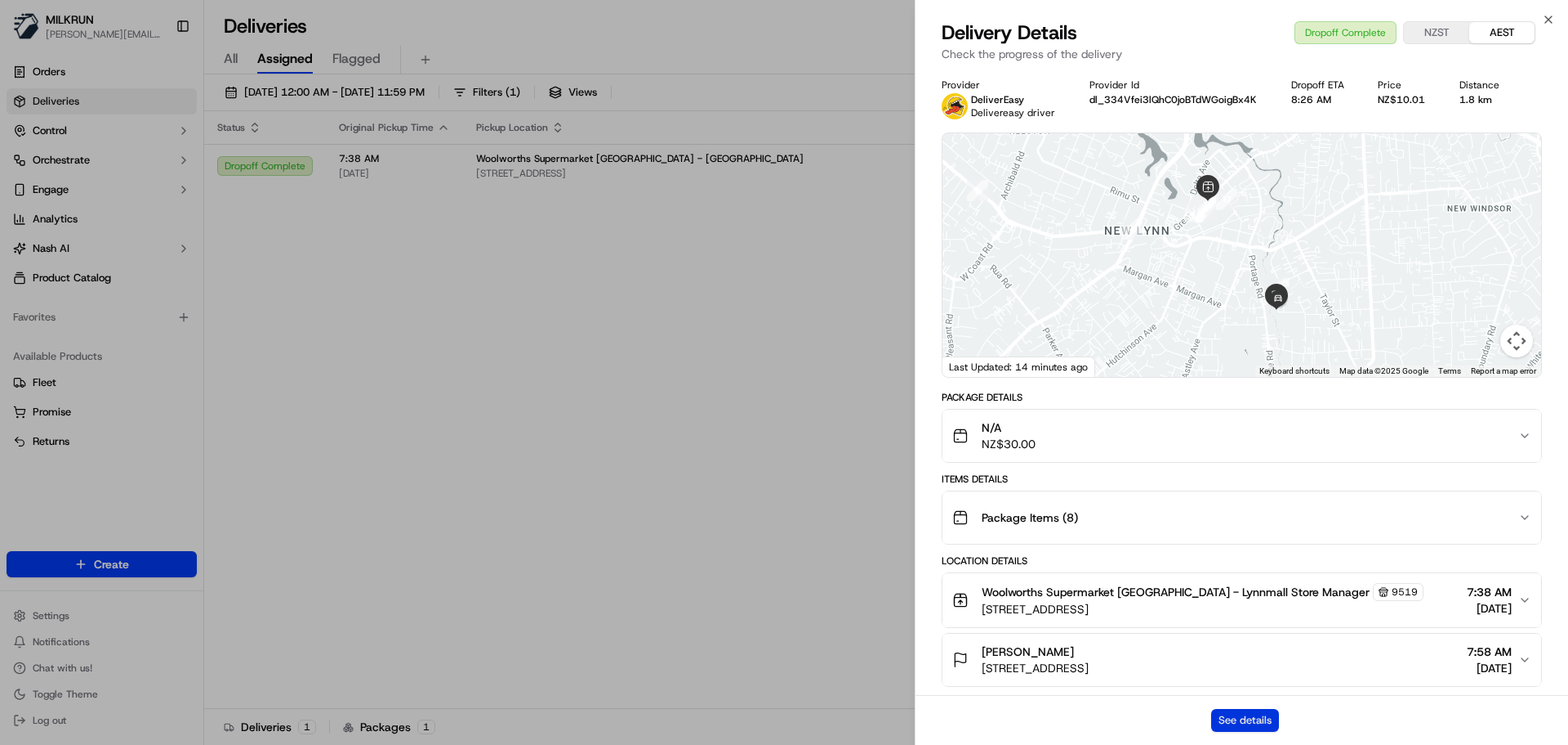
click at [1251, 718] on button "See details" at bounding box center [1245, 720] width 68 height 23
click at [1548, 17] on icon "button" at bounding box center [1549, 20] width 13 height 13
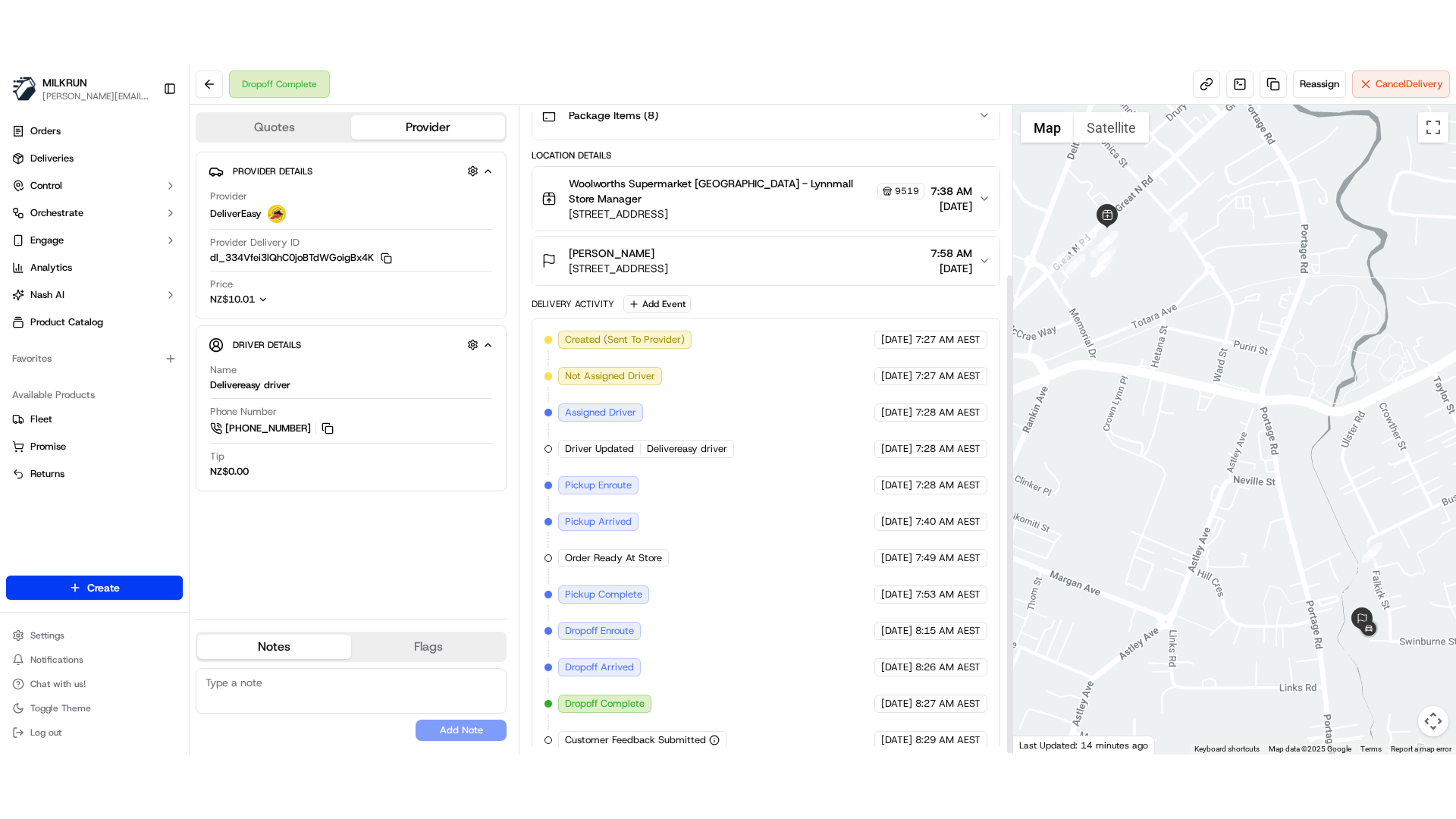
scroll to position [228, 0]
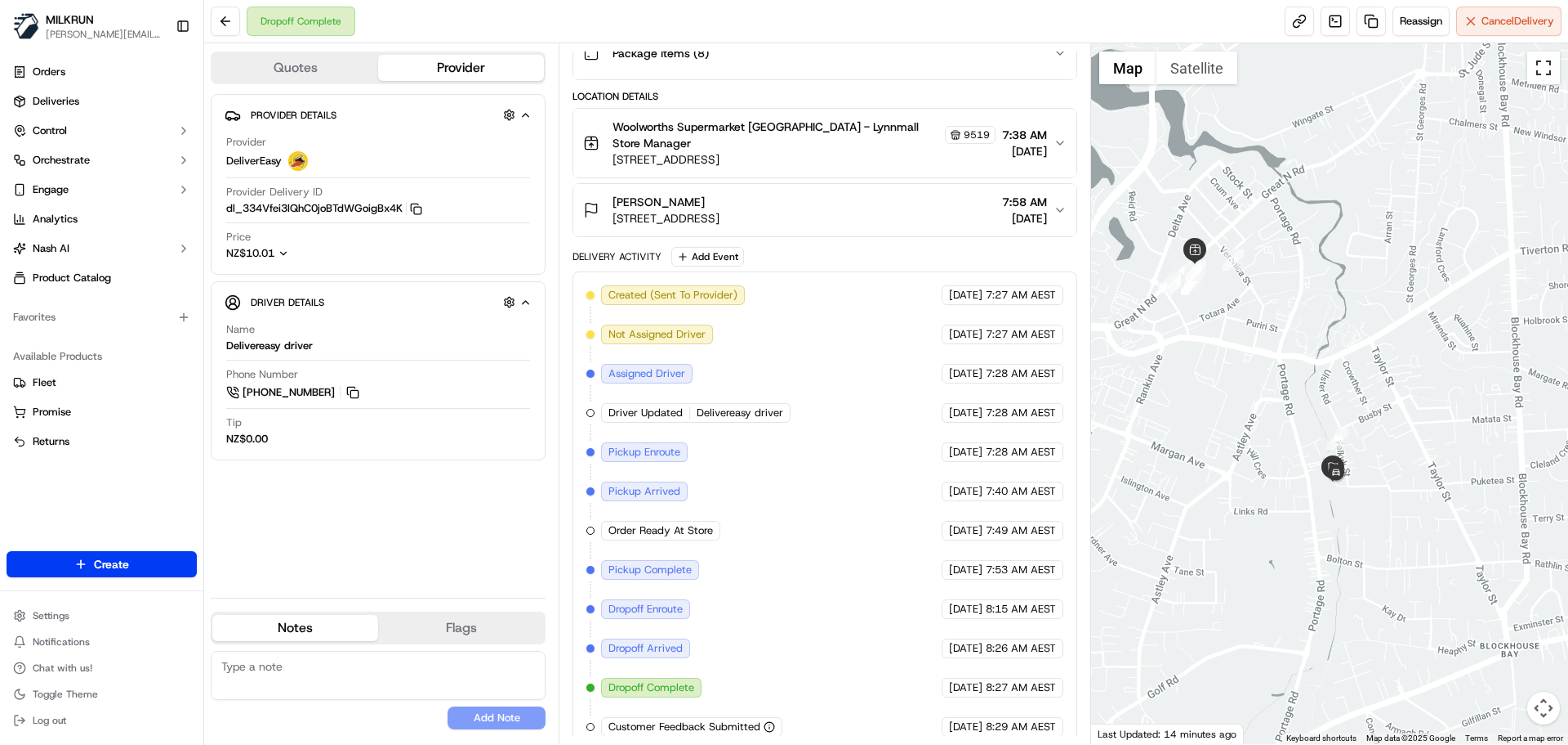
drag, startPoint x: 1542, startPoint y: 68, endPoint x: 1542, endPoint y: 166, distance: 98.0
click at [1542, 68] on button "Toggle fullscreen view" at bounding box center [1543, 67] width 32 height 33
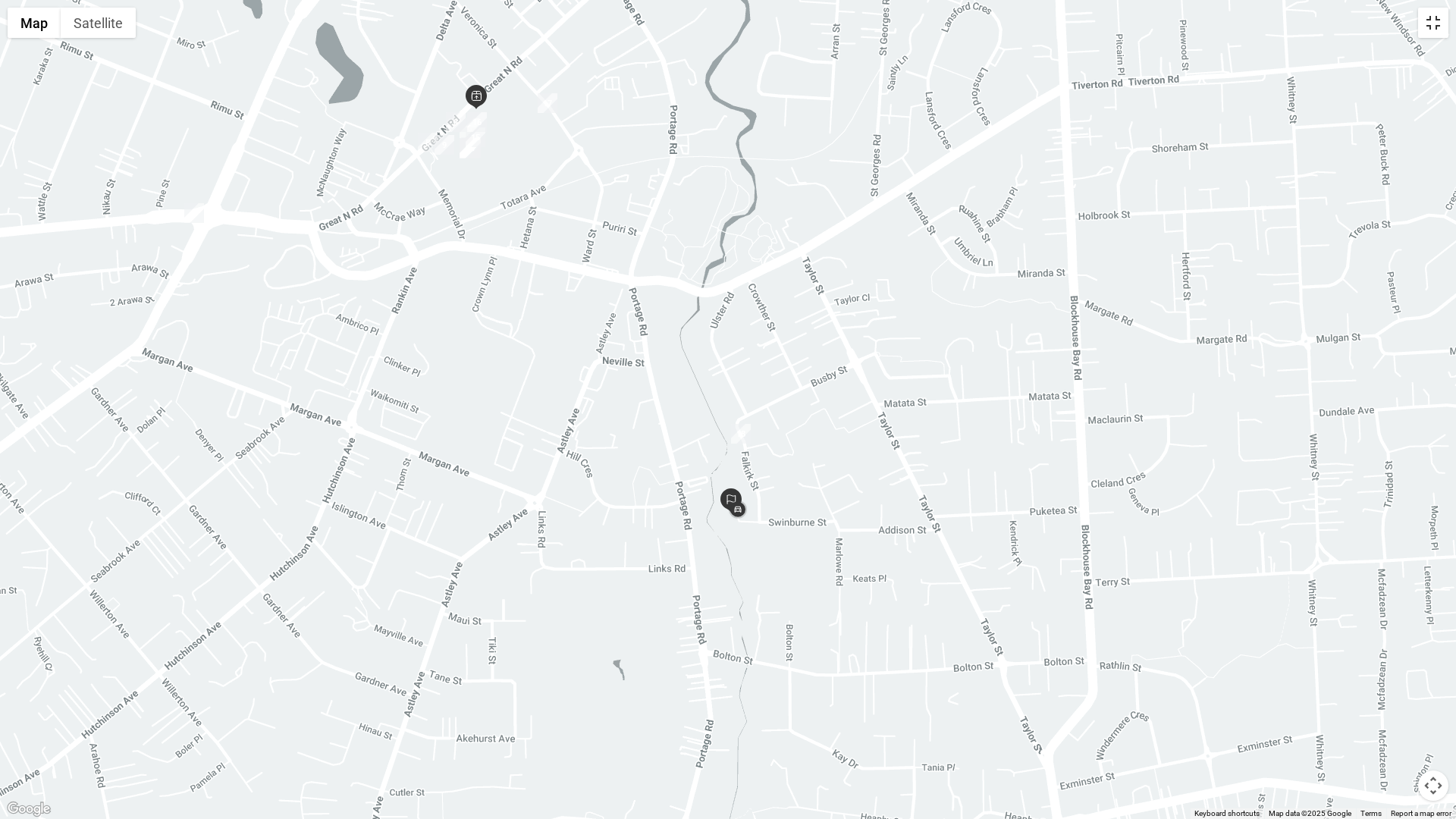
click at [1432, 22] on button "Toggle fullscreen view" at bounding box center [1433, 22] width 30 height 30
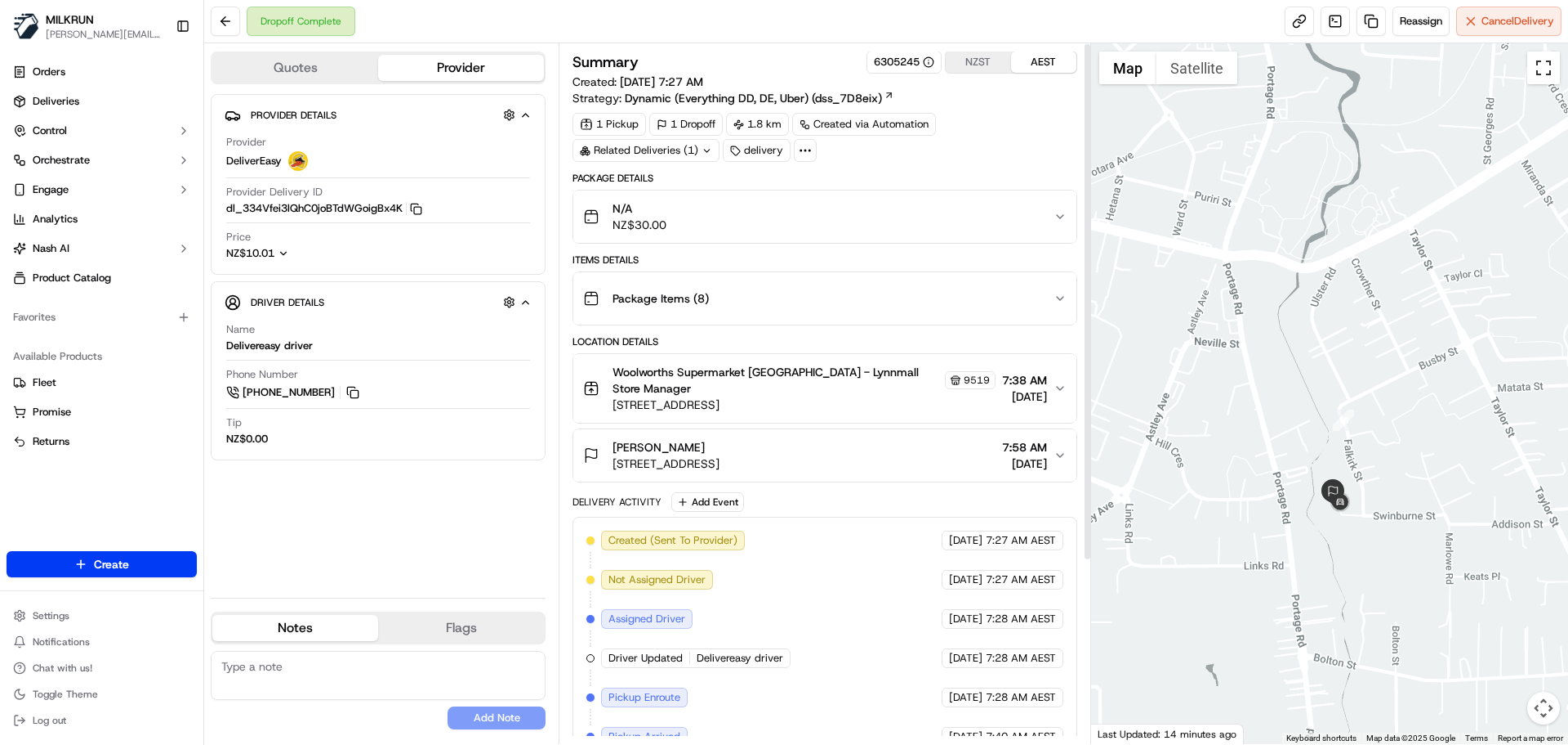
scroll to position [246, 0]
